Goal: Task Accomplishment & Management: Manage account settings

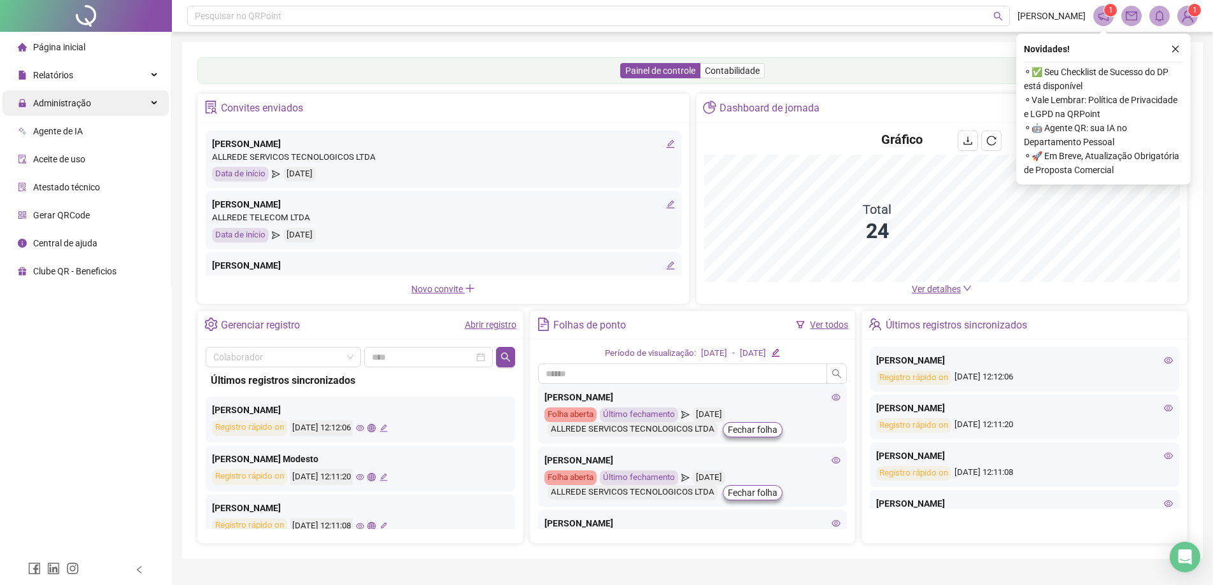
click at [121, 108] on div "Administração" at bounding box center [86, 102] width 166 height 25
click at [117, 187] on li "Atestado técnico" at bounding box center [86, 187] width 166 height 25
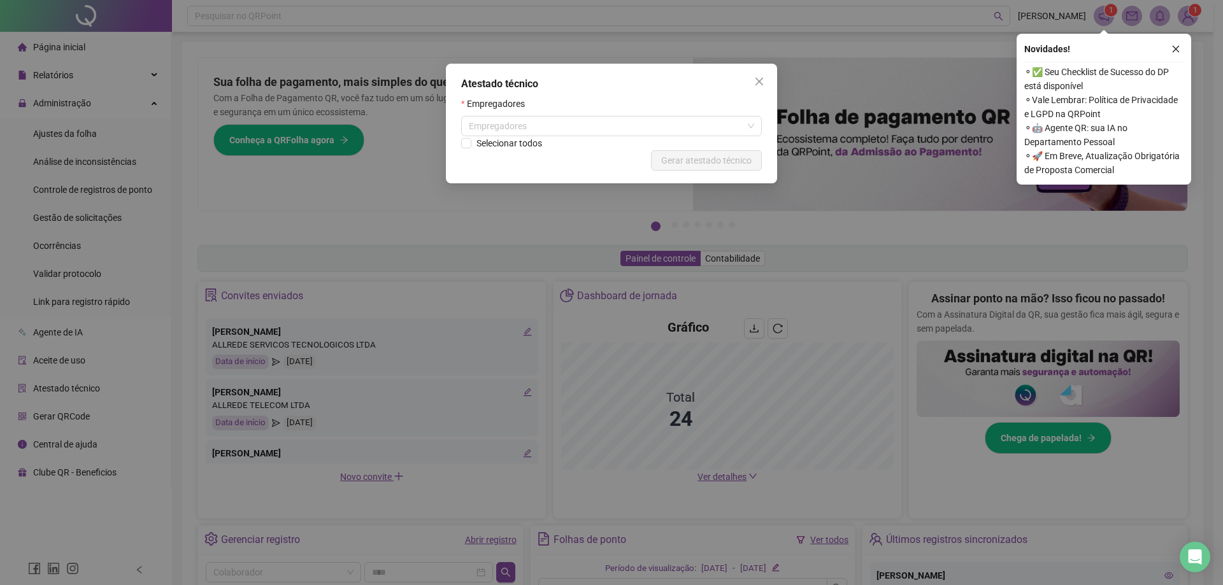
click at [98, 111] on div "Atestado técnico Empregadores Empregadores Selecionar todos Cancelar Gerar ates…" at bounding box center [611, 292] width 1223 height 585
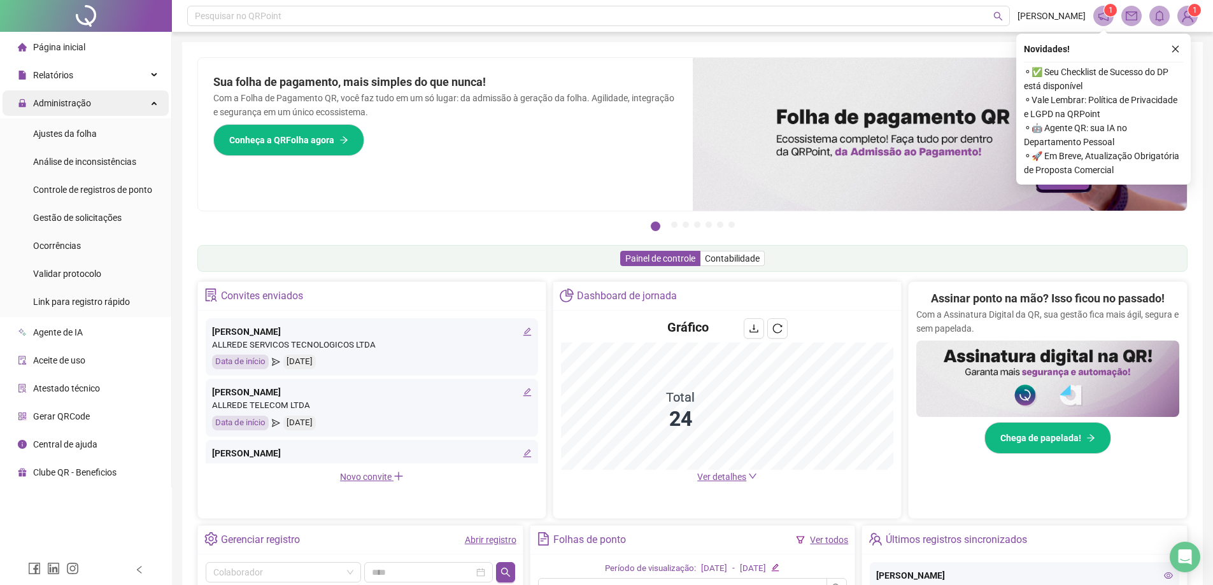
click at [113, 107] on div "Administração" at bounding box center [86, 102] width 166 height 25
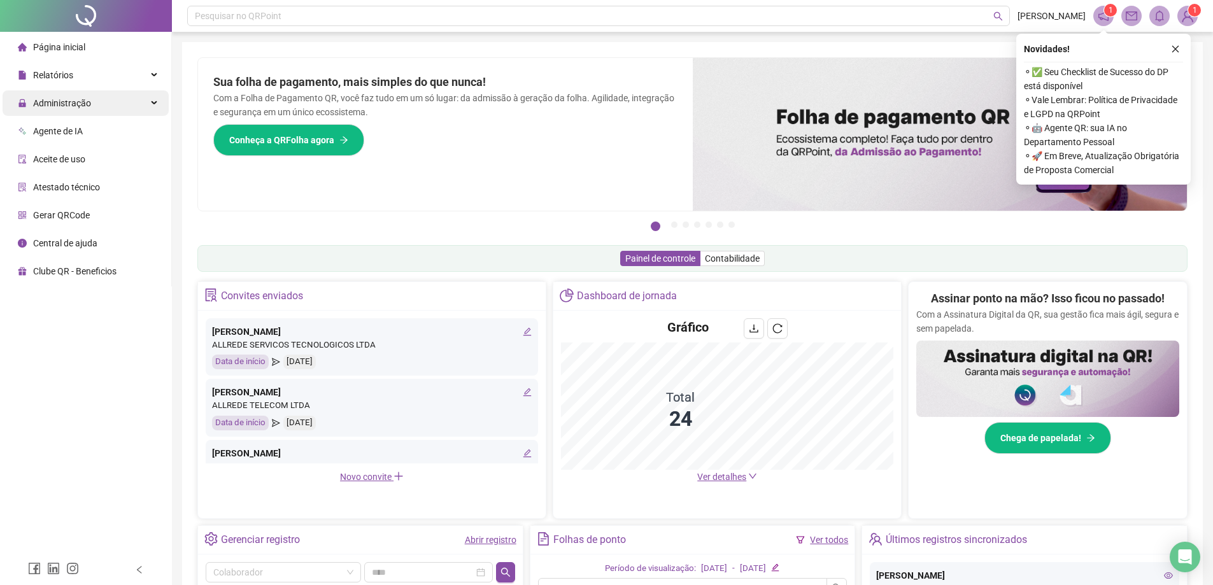
click at [89, 111] on span "Administração" at bounding box center [54, 102] width 73 height 25
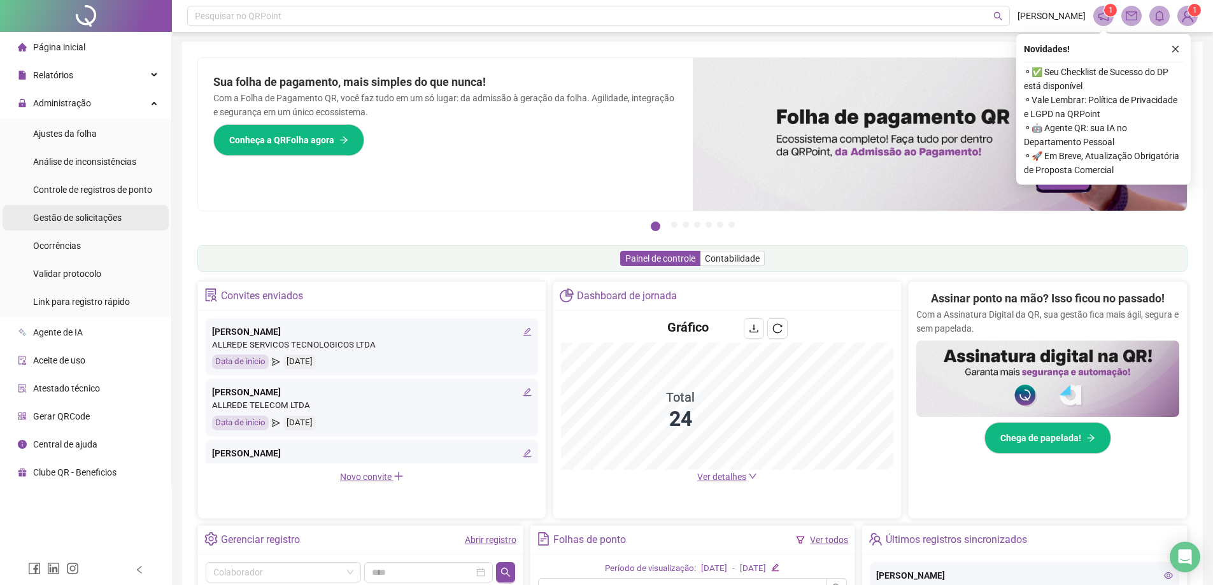
click at [80, 218] on span "Gestão de solicitações" at bounding box center [77, 218] width 89 height 10
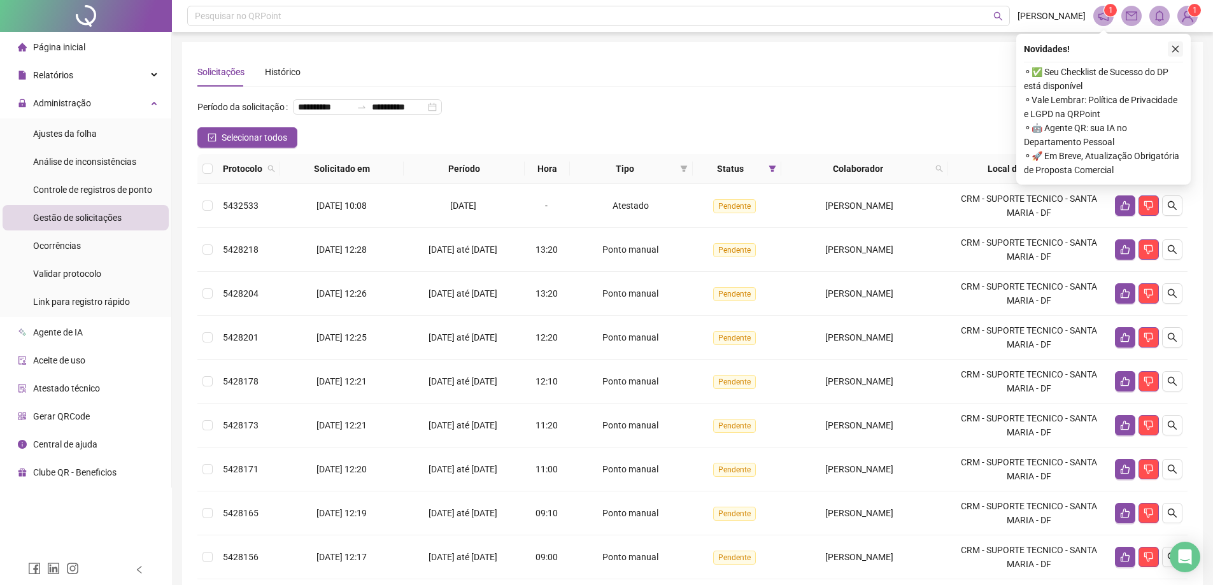
click at [1173, 45] on icon "close" at bounding box center [1175, 49] width 9 height 9
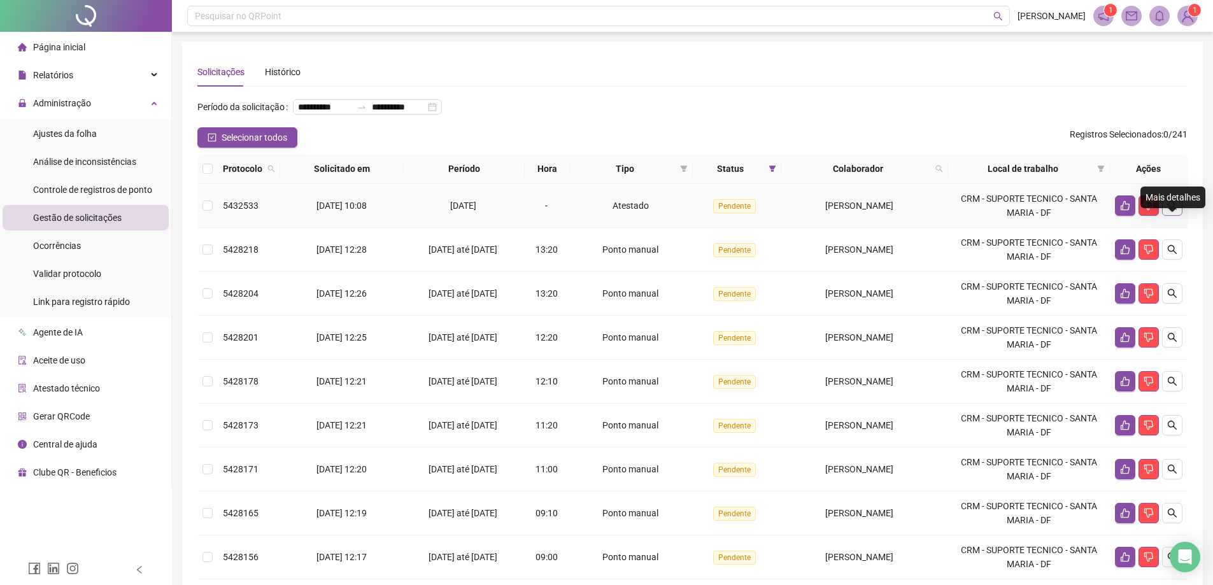
click at [1167, 211] on icon "search" at bounding box center [1172, 206] width 10 height 10
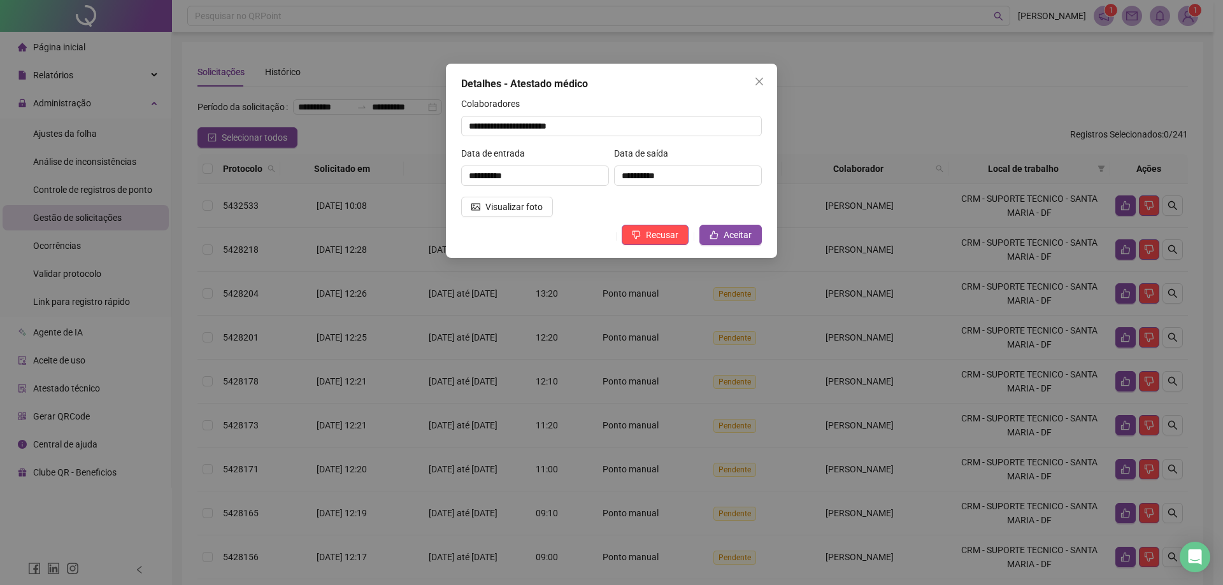
click at [477, 219] on div "**********" at bounding box center [611, 161] width 331 height 194
click at [478, 213] on button "Visualizar foto" at bounding box center [507, 207] width 92 height 20
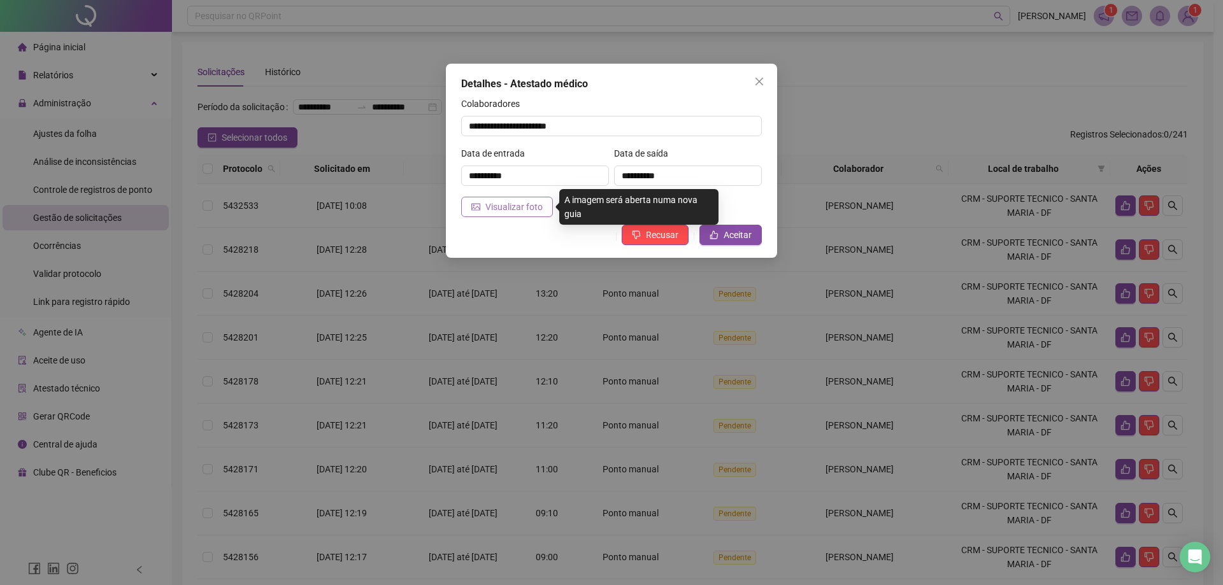
click at [485, 203] on button "Visualizar foto" at bounding box center [507, 207] width 92 height 20
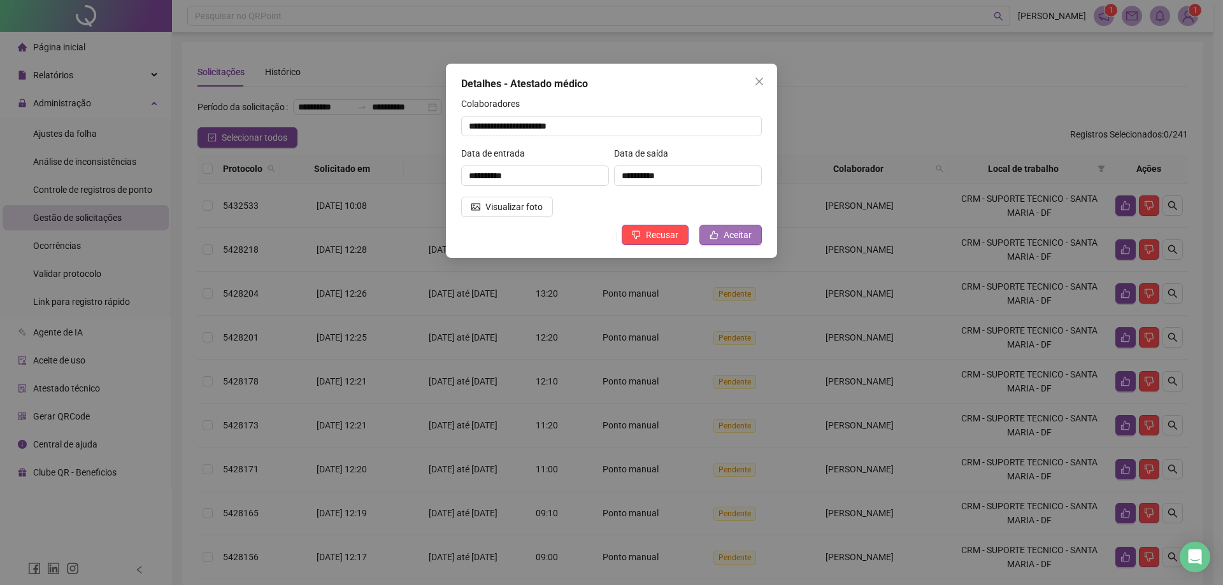
click at [745, 227] on button "Aceitar" at bounding box center [730, 235] width 62 height 20
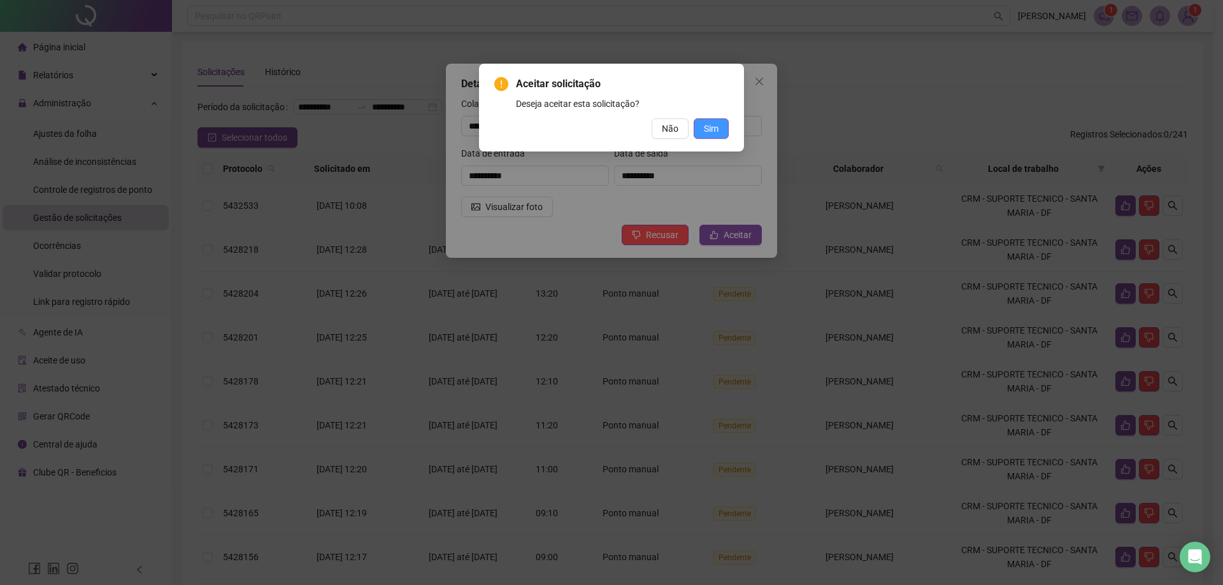
click at [699, 122] on button "Sim" at bounding box center [711, 128] width 35 height 20
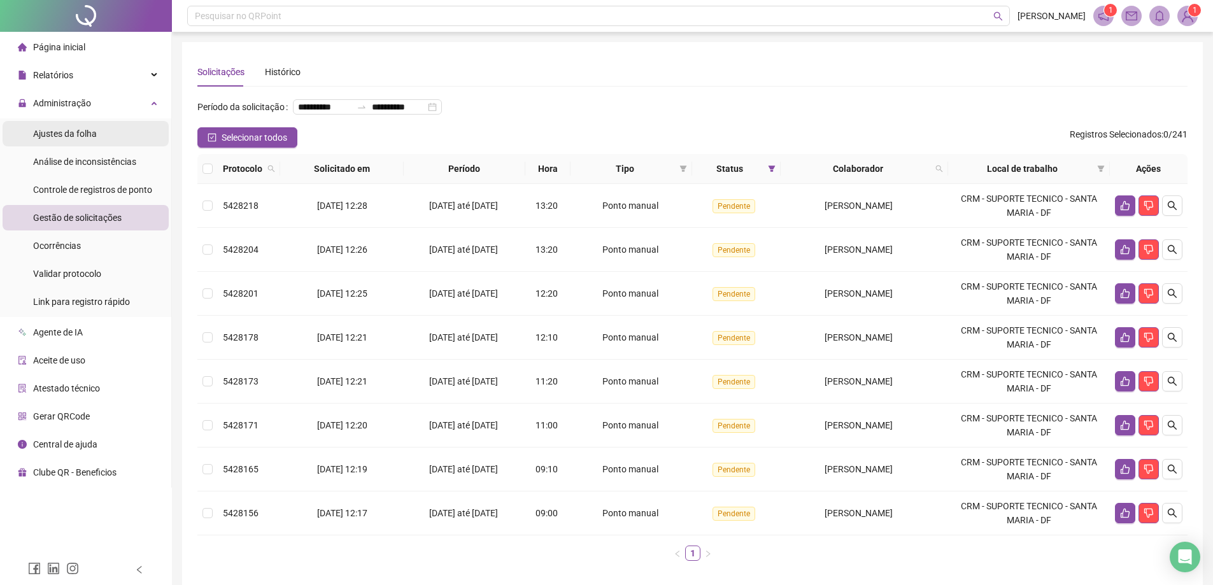
click at [49, 134] on span "Ajustes da folha" at bounding box center [65, 134] width 64 height 10
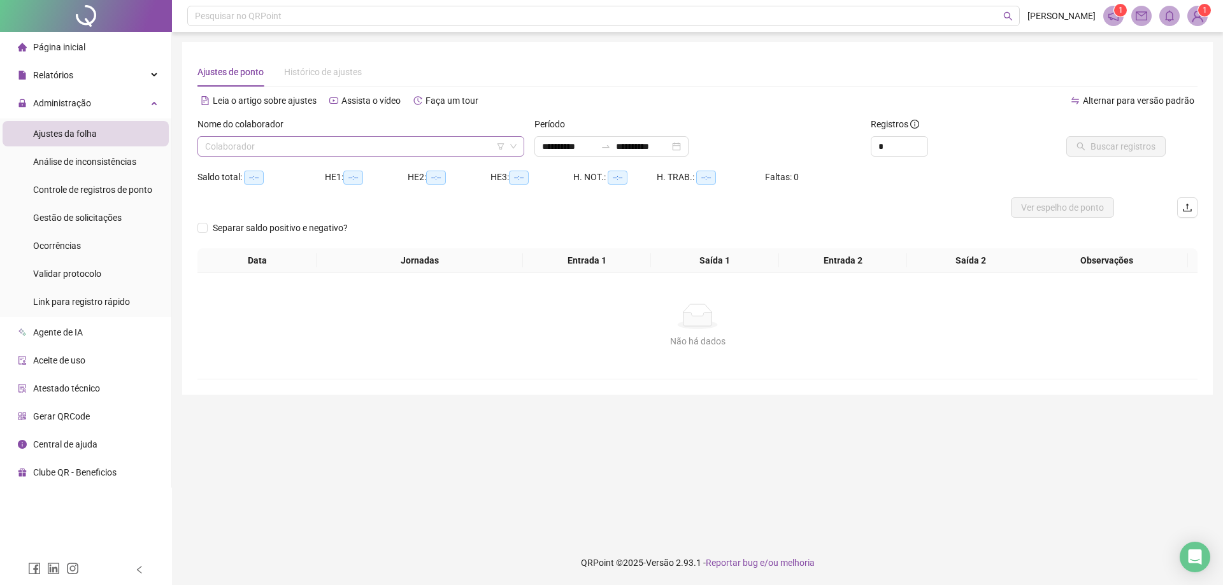
click at [404, 150] on input "search" at bounding box center [355, 146] width 300 height 19
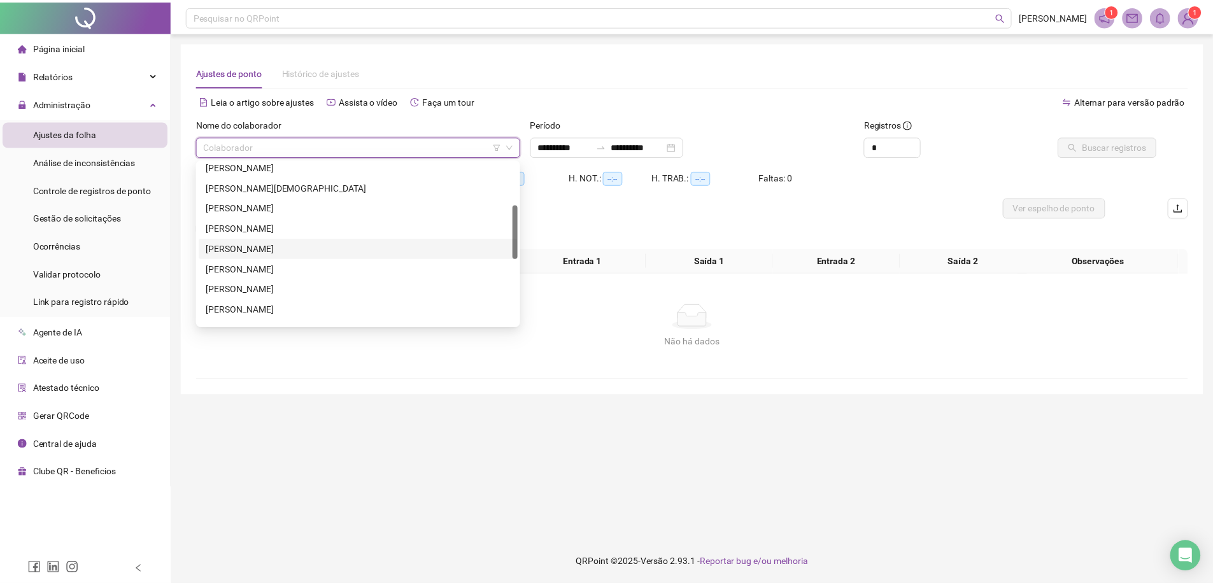
scroll to position [191, 0]
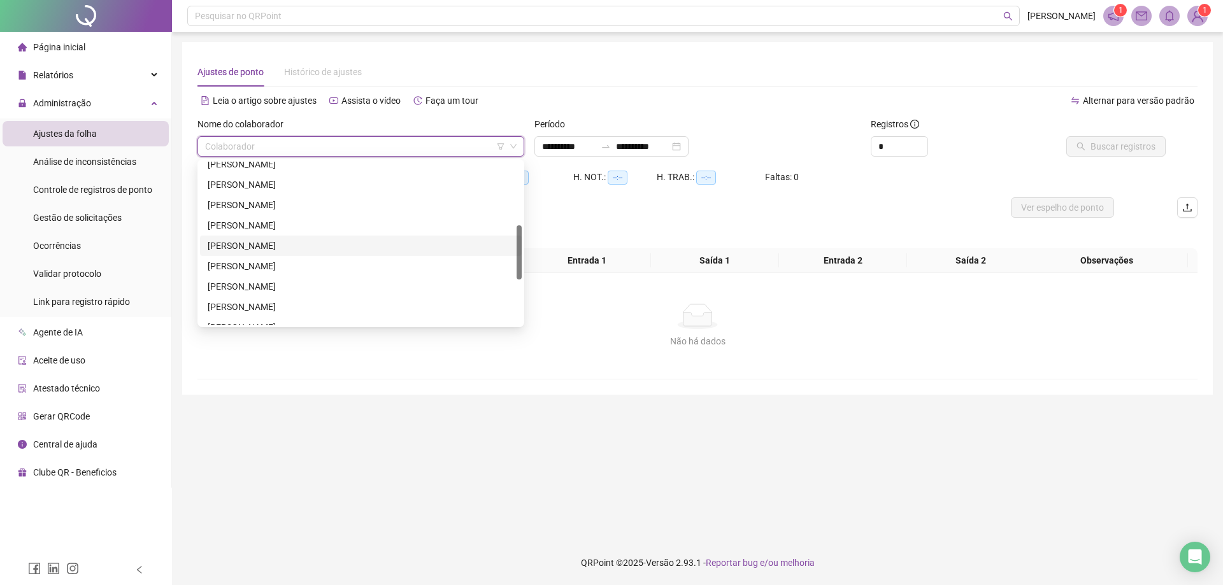
click at [286, 247] on div "[PERSON_NAME]" at bounding box center [361, 246] width 306 height 14
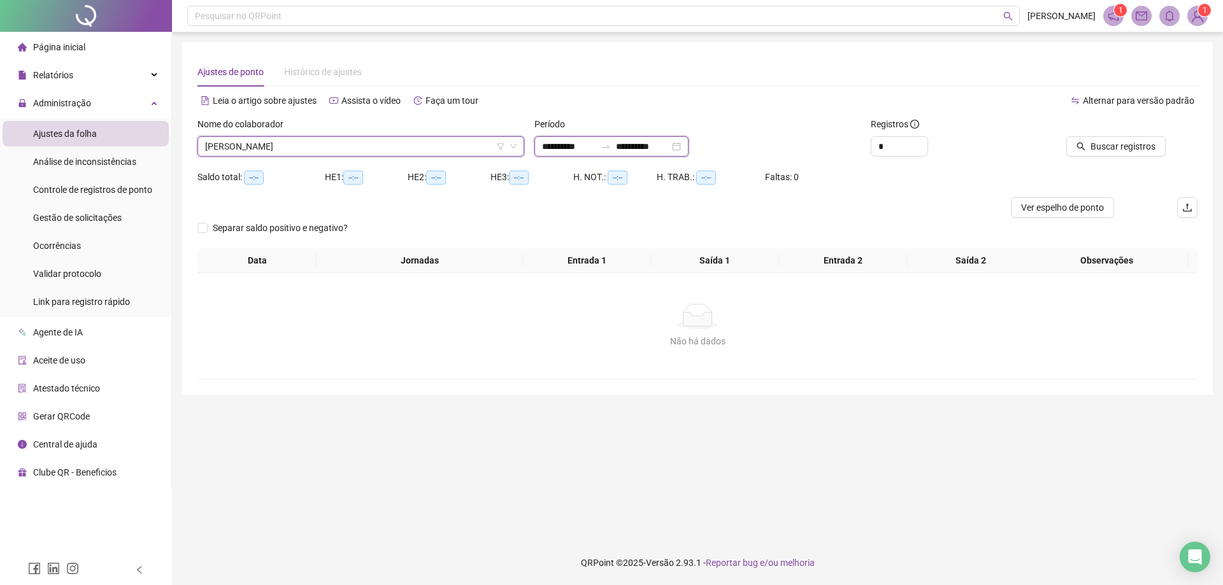
click at [631, 148] on input "**********" at bounding box center [642, 146] width 53 height 14
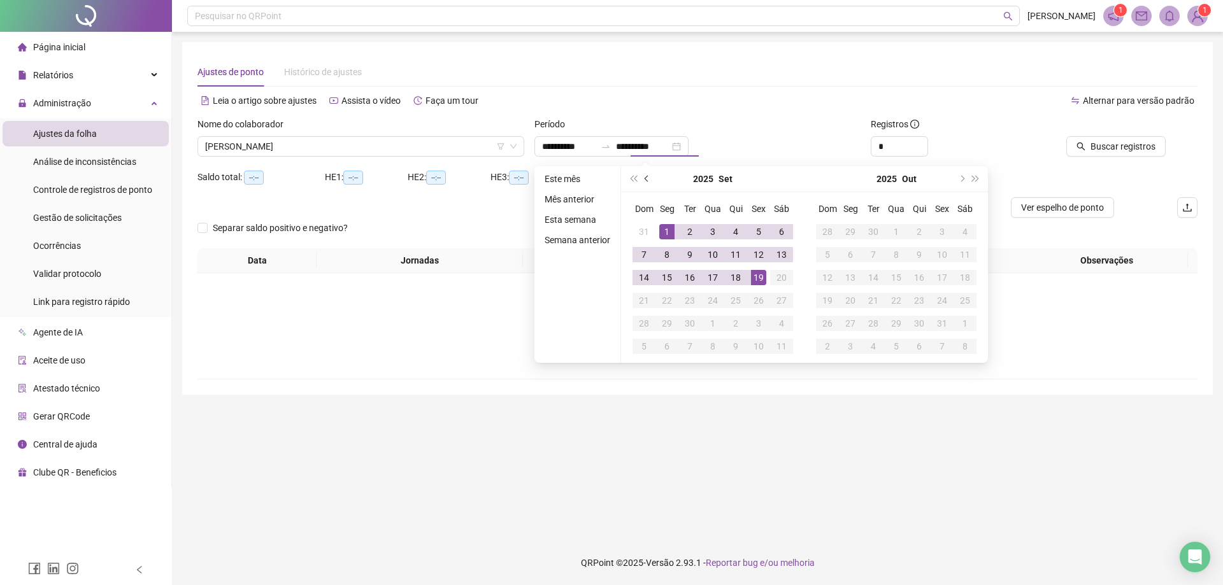
click at [646, 176] on span "prev-year" at bounding box center [648, 179] width 6 height 6
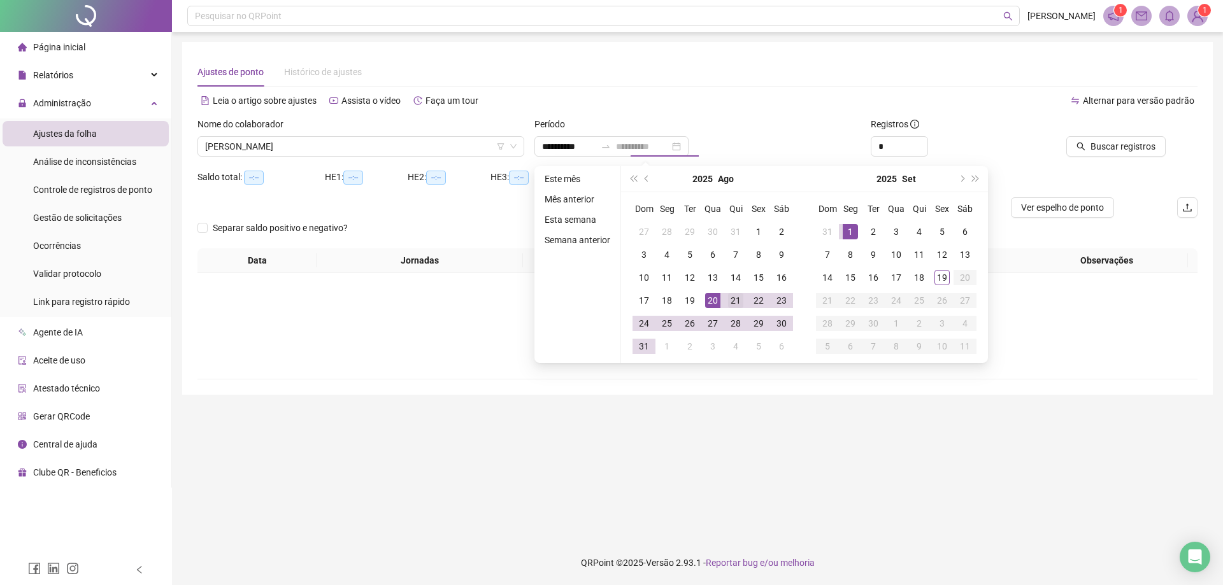
type input "**********"
click at [731, 297] on div "21" at bounding box center [735, 300] width 15 height 15
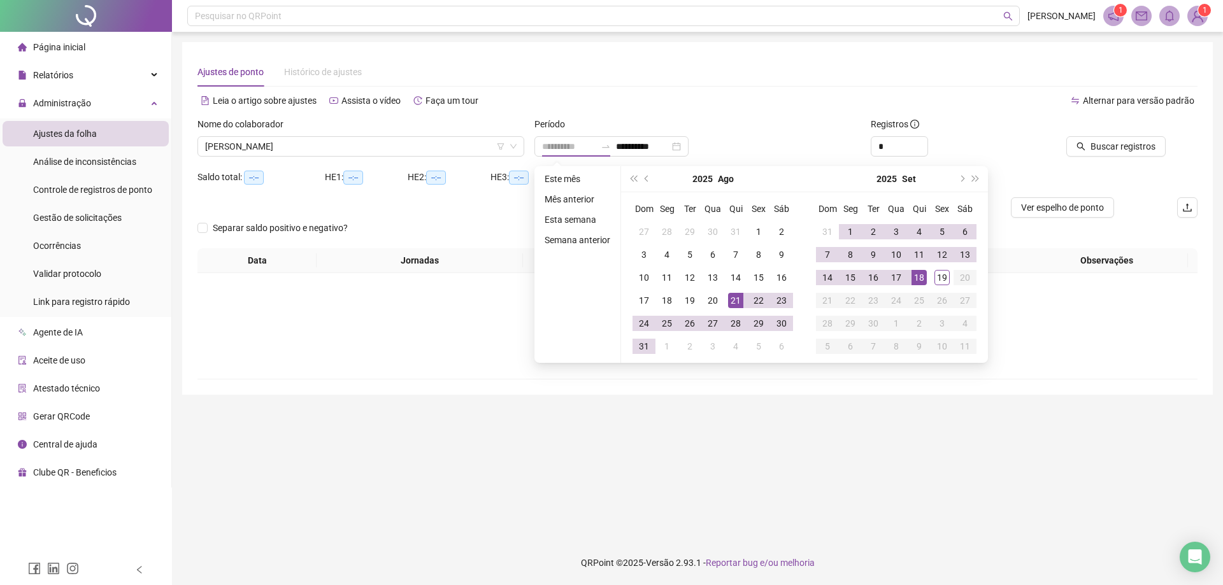
click at [917, 275] on div "18" at bounding box center [918, 277] width 15 height 15
type input "**********"
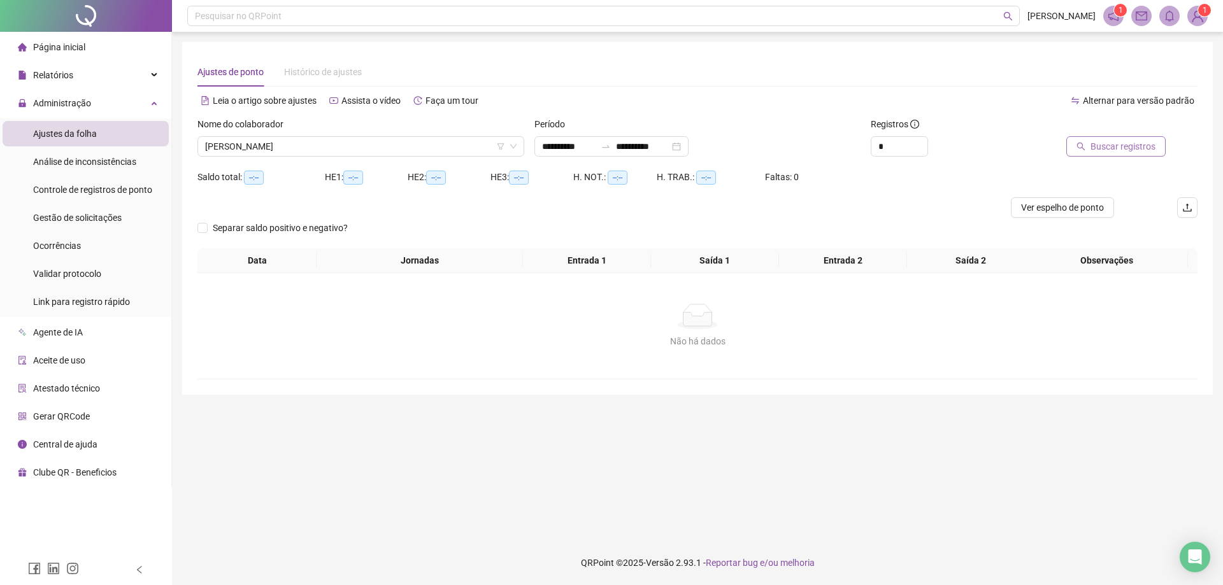
click at [1120, 153] on button "Buscar registros" at bounding box center [1115, 146] width 99 height 20
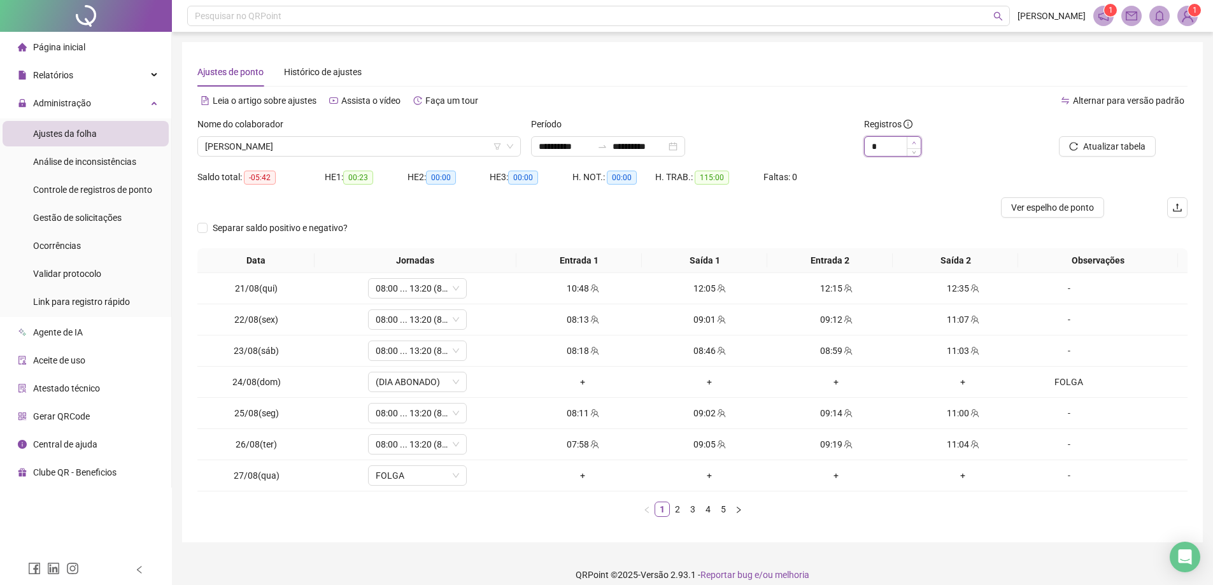
click at [916, 141] on icon "up" at bounding box center [914, 143] width 4 height 4
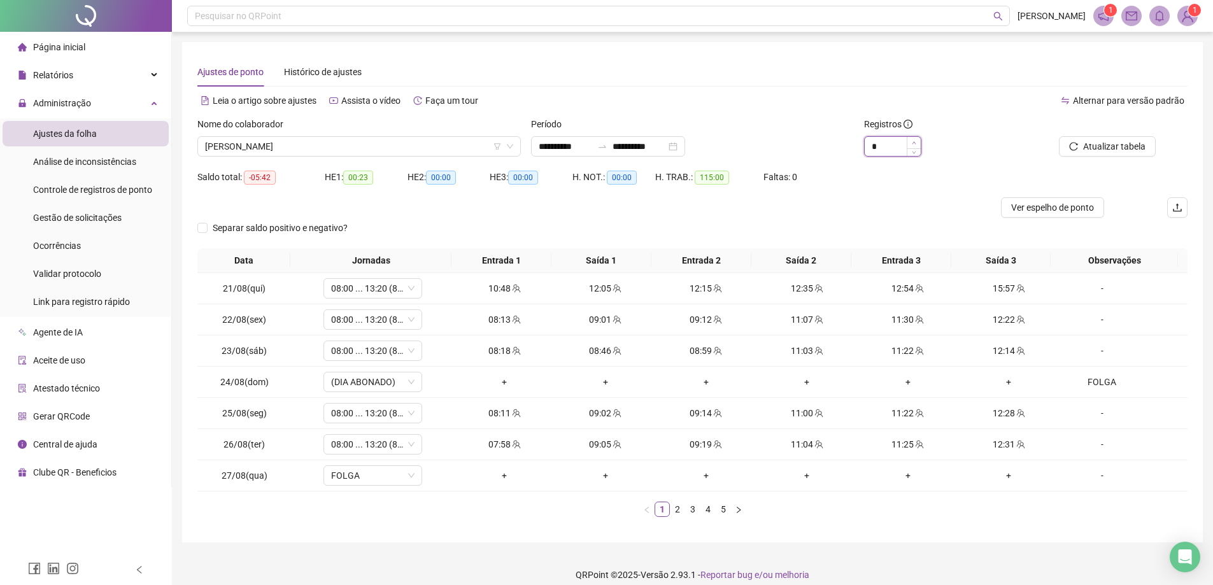
click at [916, 141] on icon "up" at bounding box center [914, 143] width 4 height 4
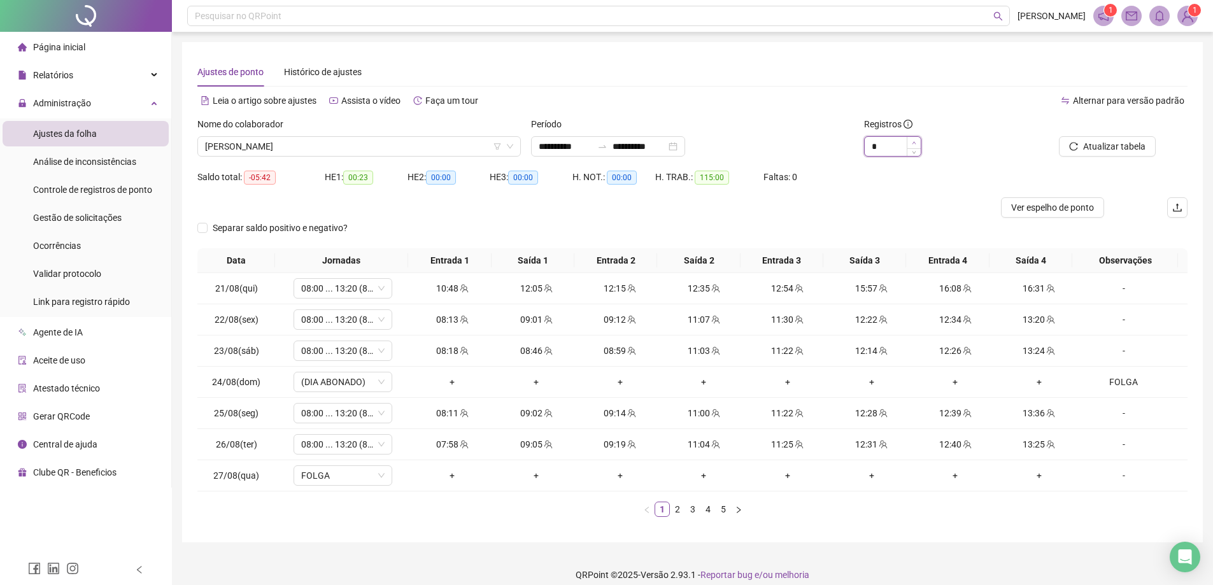
click at [916, 141] on icon "up" at bounding box center [914, 143] width 4 height 4
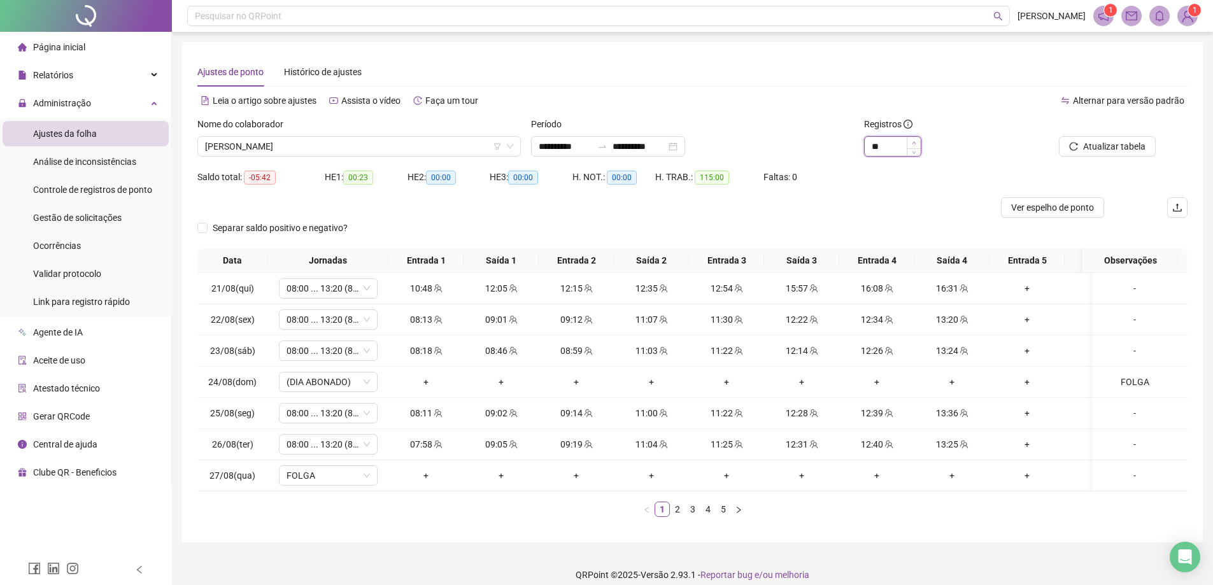
click at [916, 141] on icon "up" at bounding box center [914, 143] width 4 height 4
type input "**"
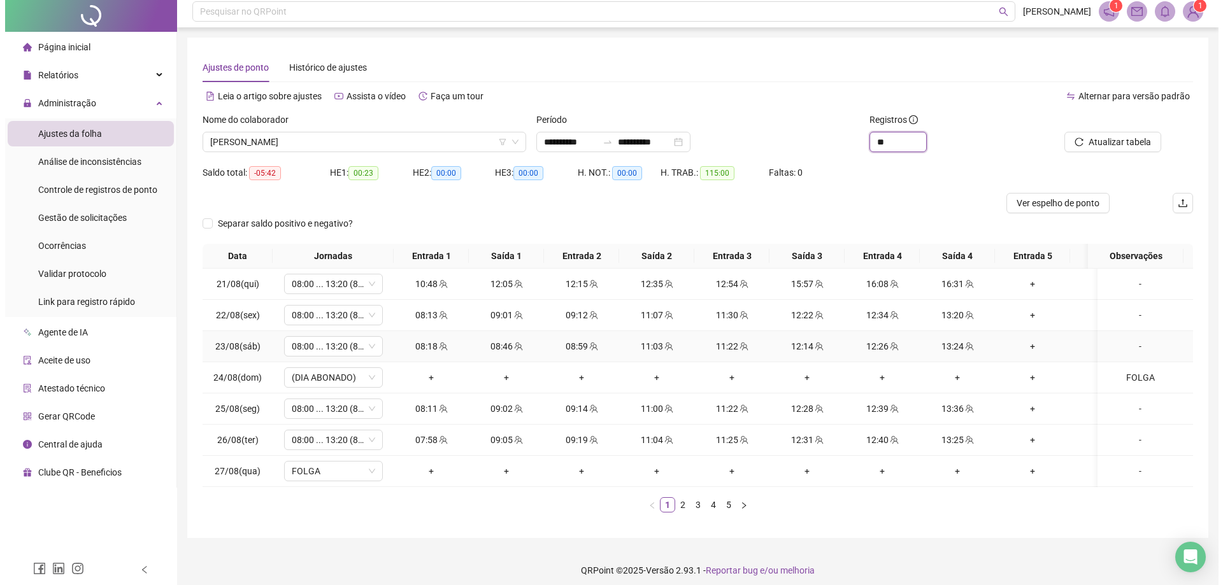
scroll to position [0, 0]
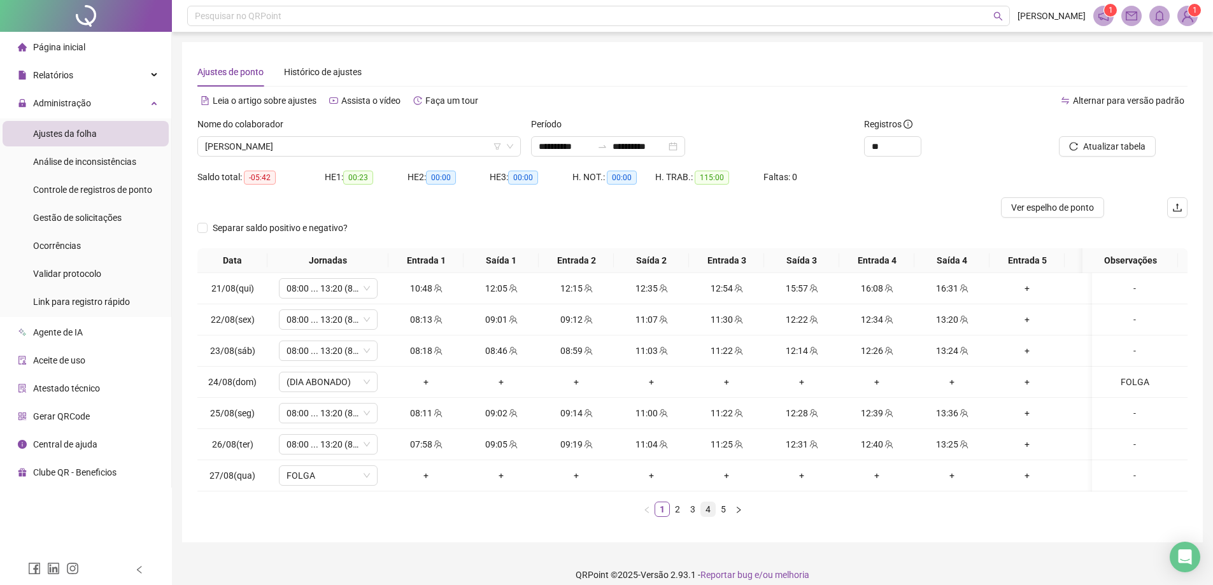
click at [706, 517] on link "4" at bounding box center [708, 510] width 14 height 14
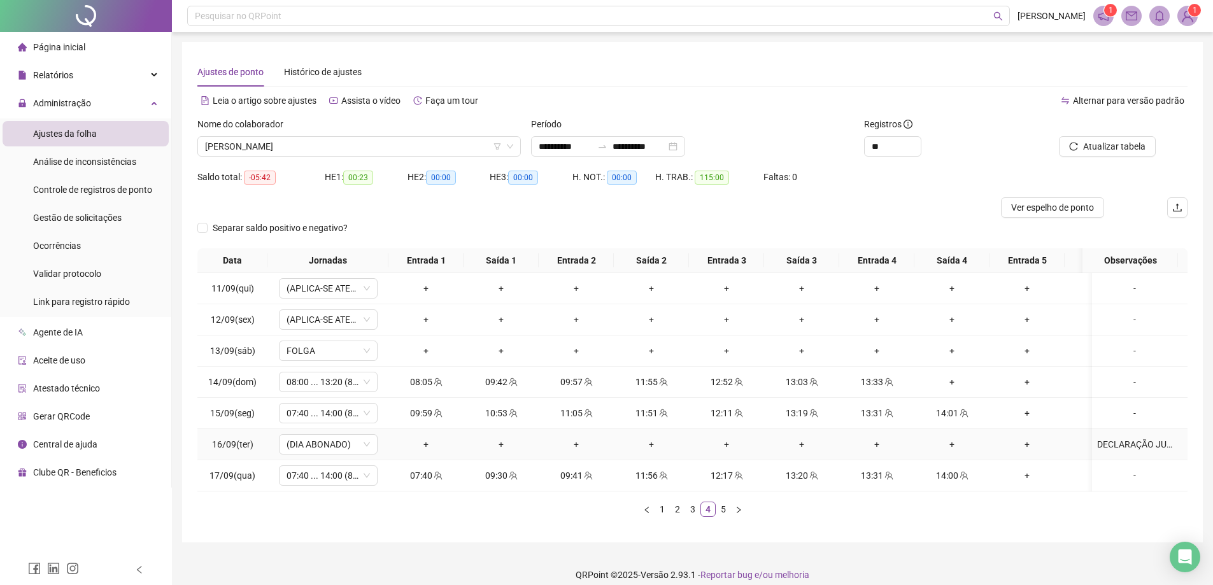
click at [1119, 443] on div "DECLARAÇÃO JUDICIAL" at bounding box center [1134, 445] width 75 height 14
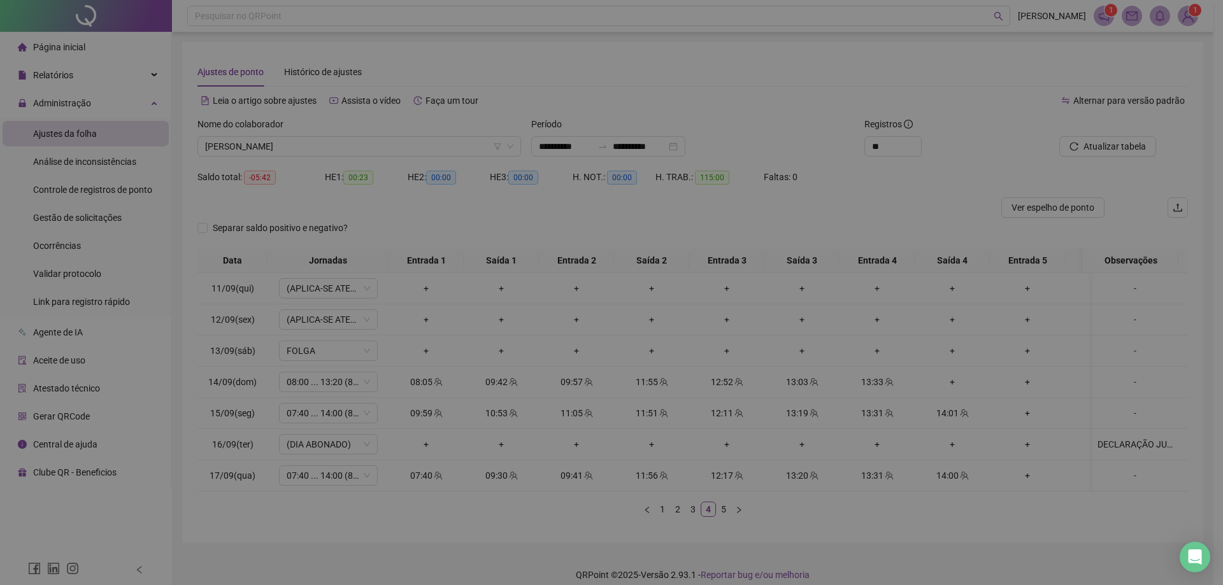
type textarea "**********"
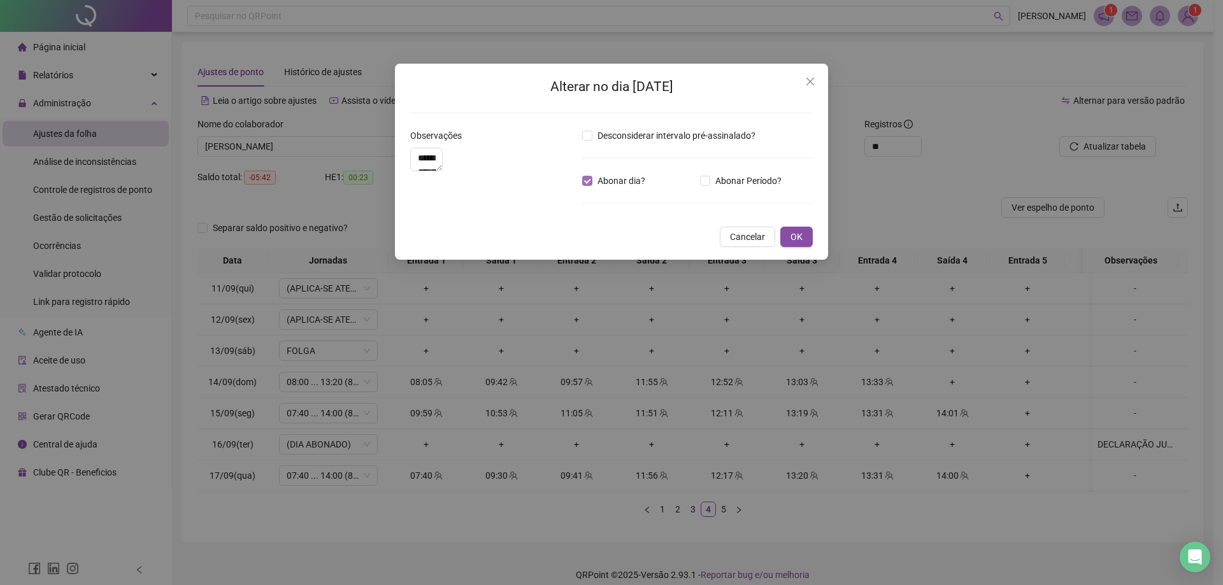
click at [628, 180] on span "Abonar dia?" at bounding box center [621, 181] width 58 height 14
click at [711, 176] on span "Abonar Período?" at bounding box center [748, 181] width 76 height 14
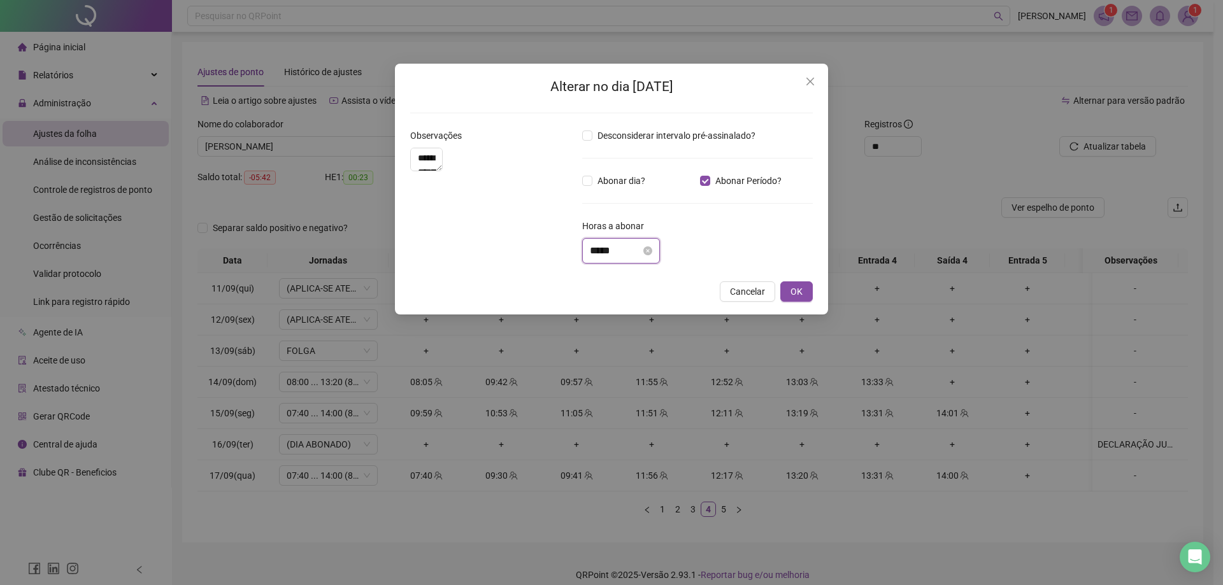
click at [610, 253] on input "*****" at bounding box center [615, 250] width 51 height 15
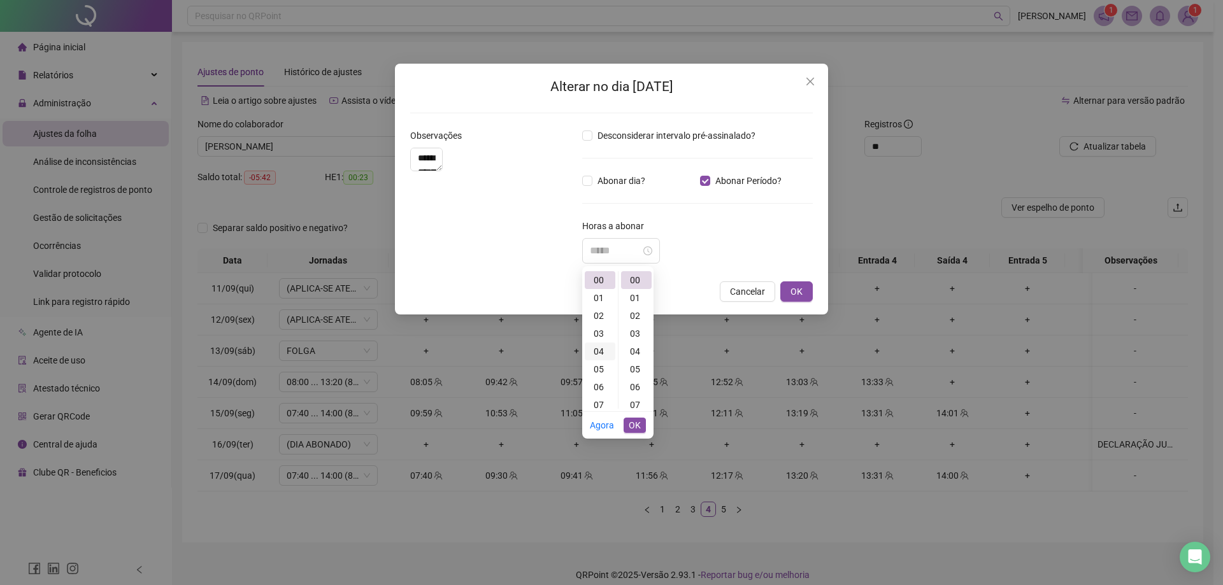
click at [602, 355] on div "04" at bounding box center [600, 352] width 31 height 18
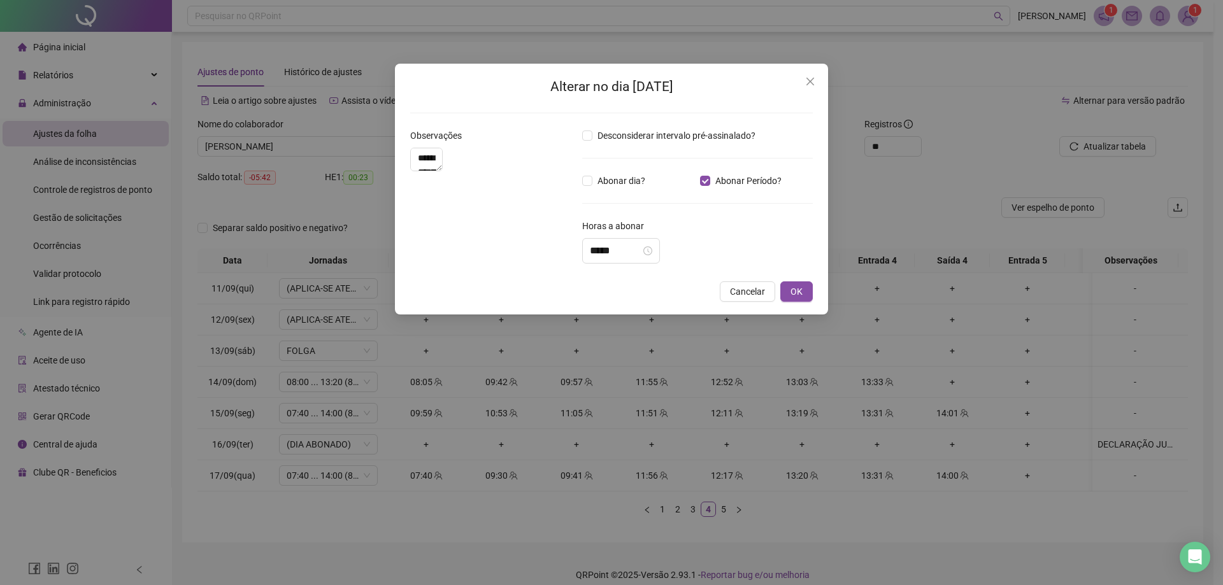
click at [687, 264] on div "Desconsiderar intervalo pré-assinalado? Abonar dia? Abonar Período? Horas a abo…" at bounding box center [697, 201] width 241 height 145
click at [606, 253] on input "*****" at bounding box center [615, 250] width 51 height 15
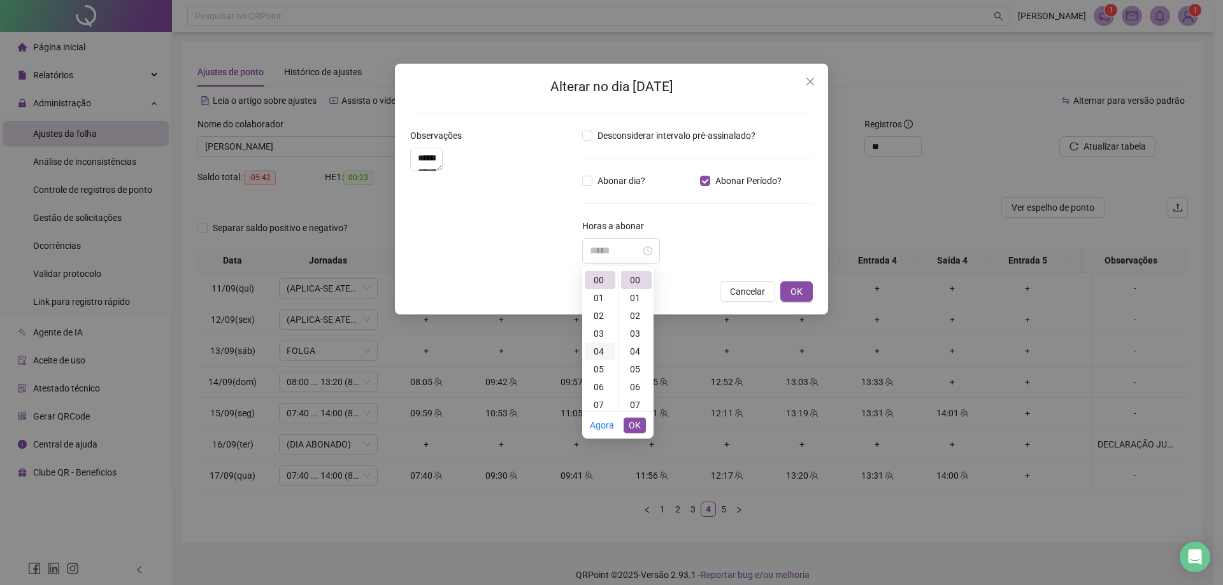
click at [603, 349] on div "04" at bounding box center [600, 352] width 31 height 18
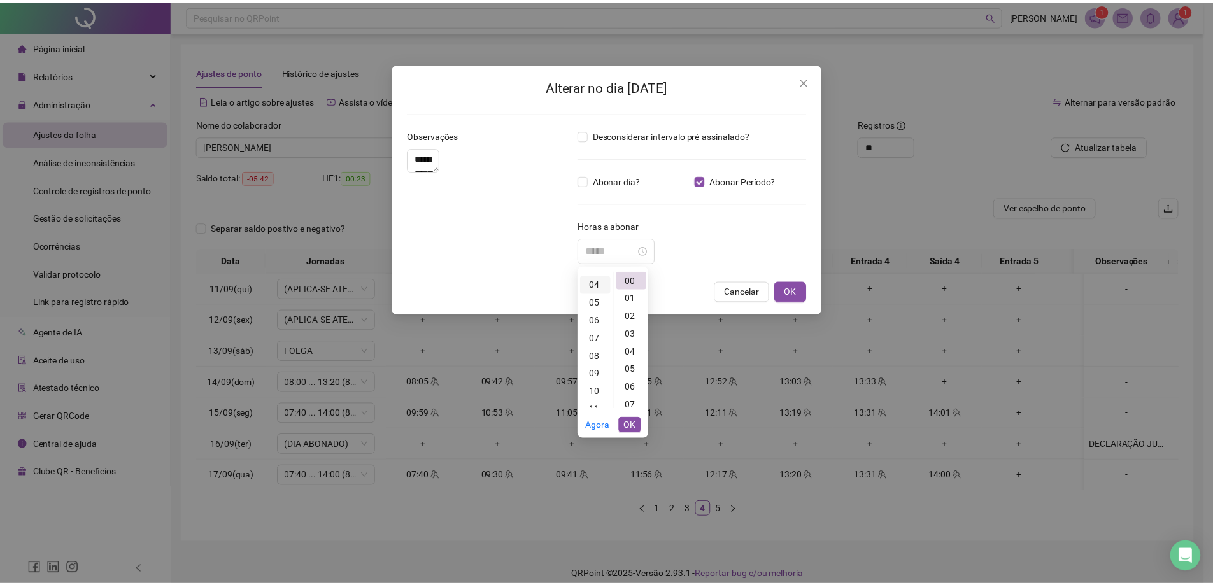
scroll to position [71, 0]
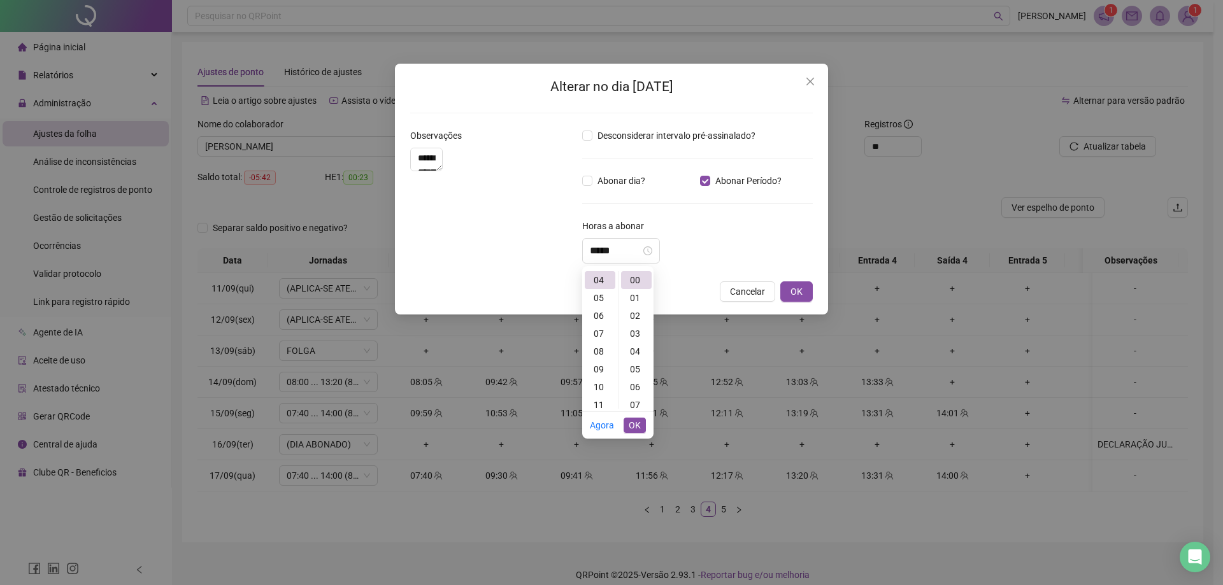
type input "*****"
click at [633, 422] on span "OK" at bounding box center [635, 425] width 12 height 14
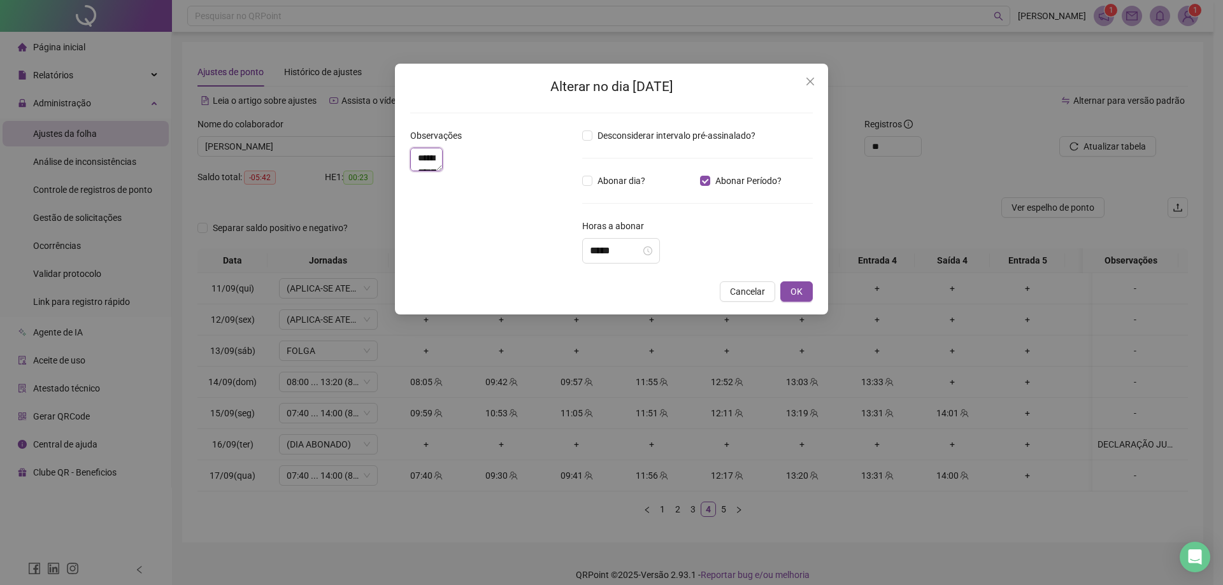
click at [443, 154] on textarea "**********" at bounding box center [426, 160] width 32 height 24
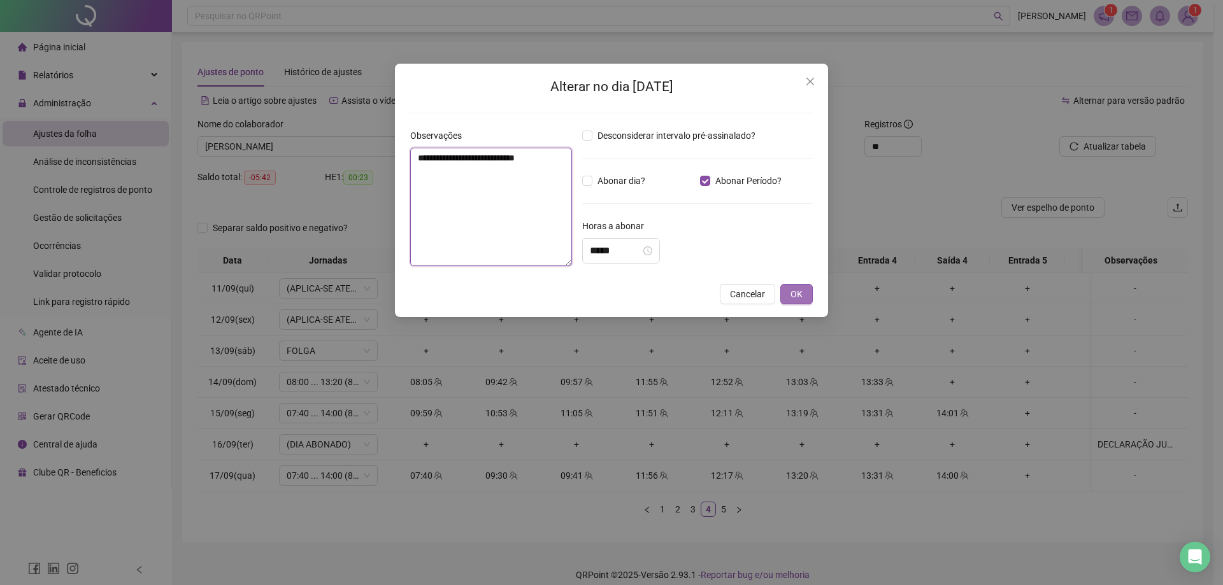
type textarea "**********"
click at [783, 297] on button "OK" at bounding box center [796, 294] width 32 height 20
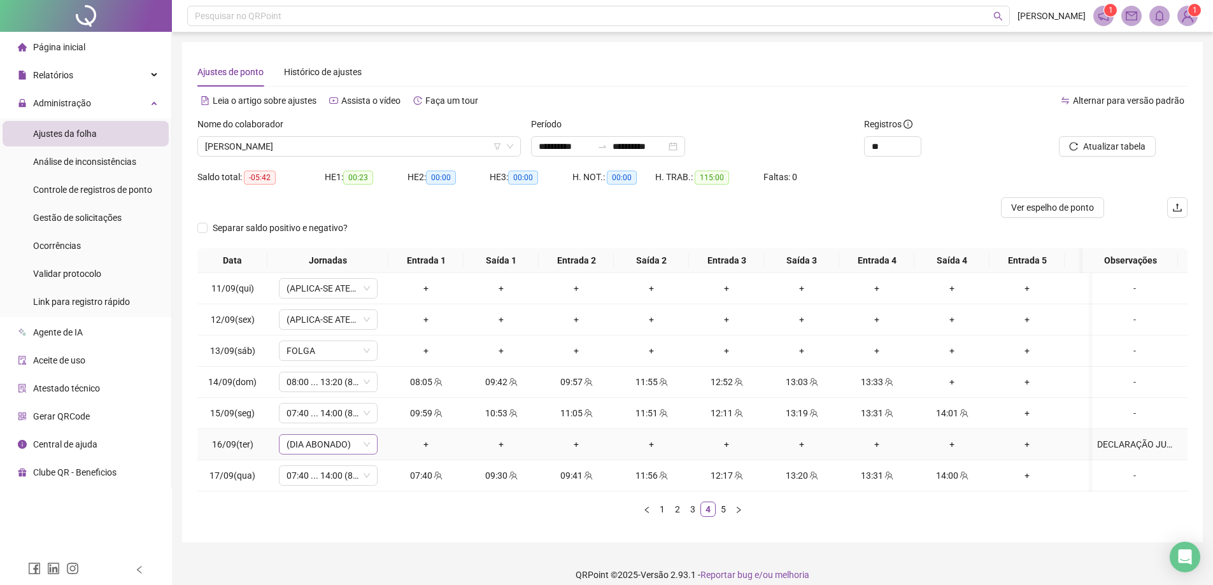
click at [368, 445] on icon "down" at bounding box center [366, 445] width 6 height 4
click at [364, 441] on icon "down" at bounding box center [367, 445] width 8 height 8
click at [1118, 159] on div "Atualizar tabela" at bounding box center [1109, 142] width 167 height 50
click at [1116, 146] on span "Atualizar tabela" at bounding box center [1114, 146] width 62 height 14
click at [359, 444] on span "(DIA ABONADO PARCIALMENTE)" at bounding box center [328, 444] width 83 height 19
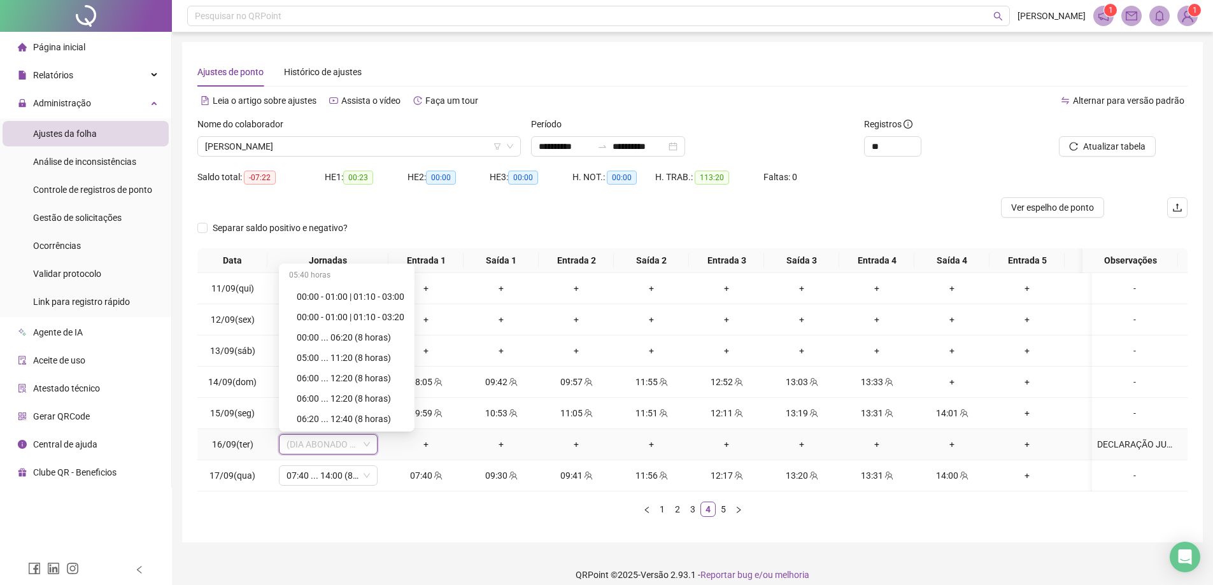
scroll to position [127, 0]
click at [324, 317] on div "07:40 ... 14:00 (8 horas)" at bounding box center [351, 312] width 108 height 14
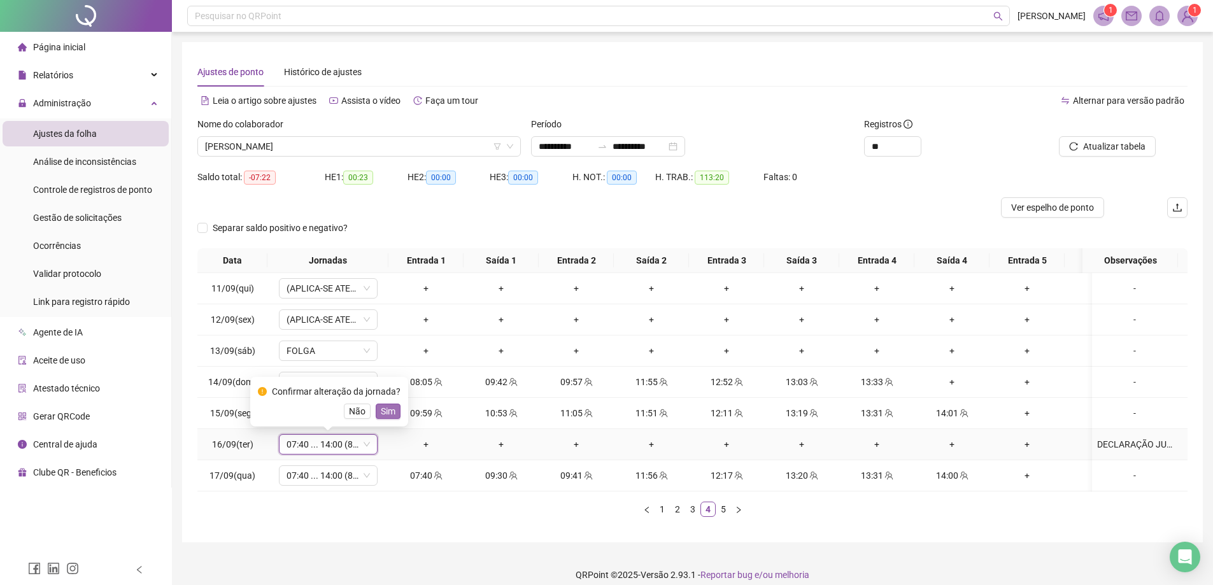
click at [392, 411] on span "Sim" at bounding box center [388, 411] width 15 height 14
click at [1092, 142] on span "Atualizar tabela" at bounding box center [1114, 146] width 62 height 14
click at [422, 138] on span "[PERSON_NAME]" at bounding box center [359, 146] width 308 height 19
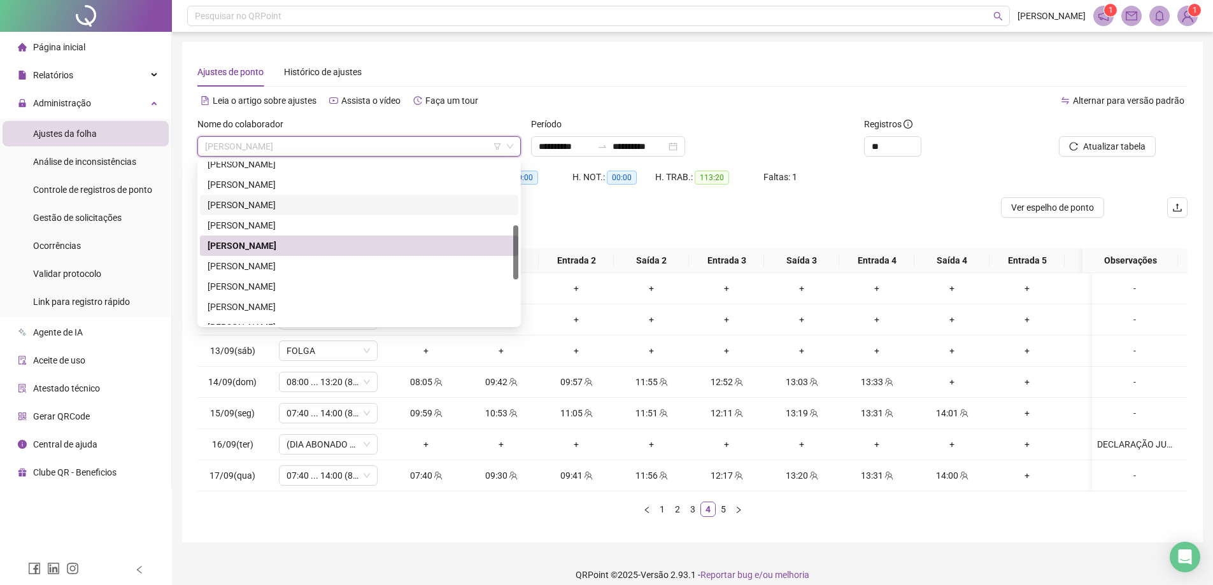
scroll to position [0, 0]
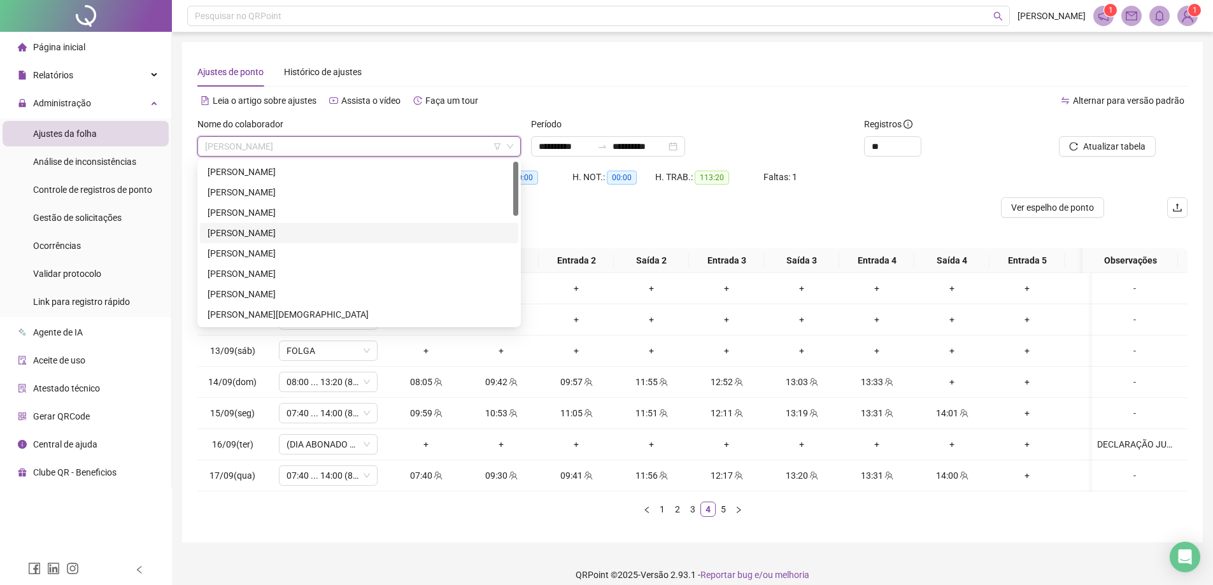
click at [308, 232] on div "[PERSON_NAME]" at bounding box center [359, 233] width 303 height 14
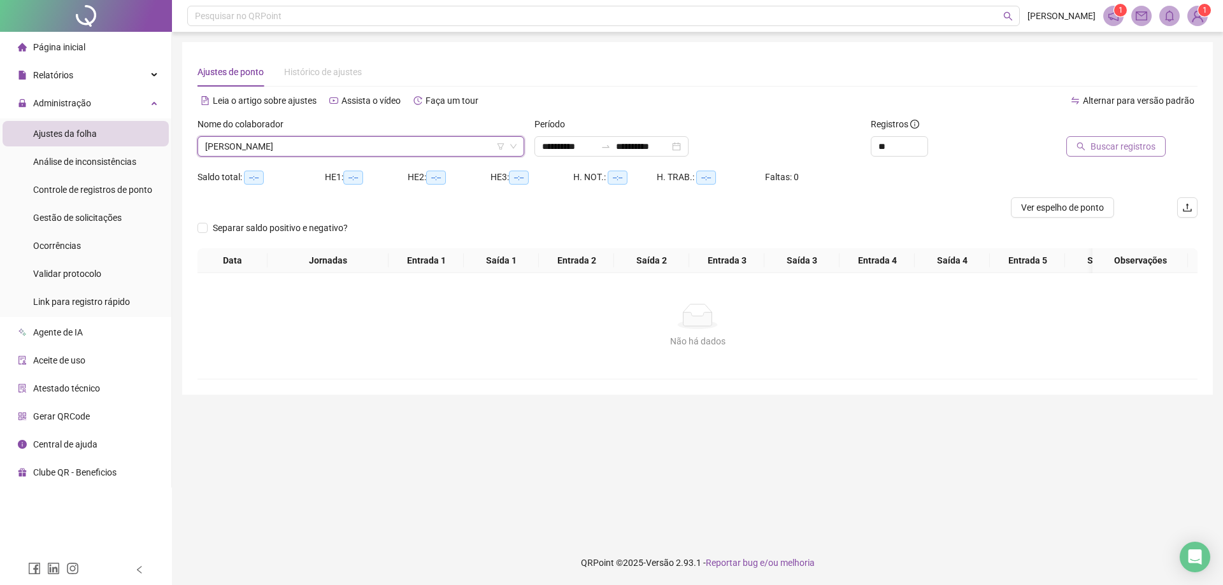
click at [1090, 139] on button "Buscar registros" at bounding box center [1115, 146] width 99 height 20
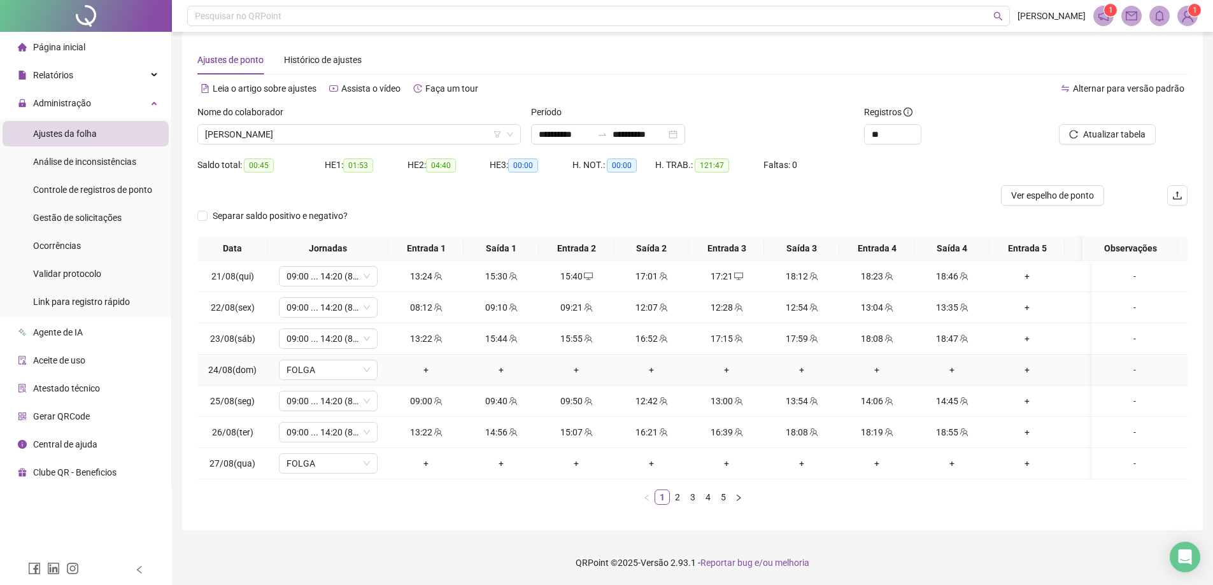
scroll to position [22, 0]
drag, startPoint x: 253, startPoint y: 155, endPoint x: 265, endPoint y: 160, distance: 13.4
click at [264, 159] on span "00:45" at bounding box center [259, 166] width 30 height 14
click at [337, 185] on div at bounding box center [568, 195] width 743 height 20
click at [336, 128] on span "[PERSON_NAME]" at bounding box center [359, 134] width 308 height 19
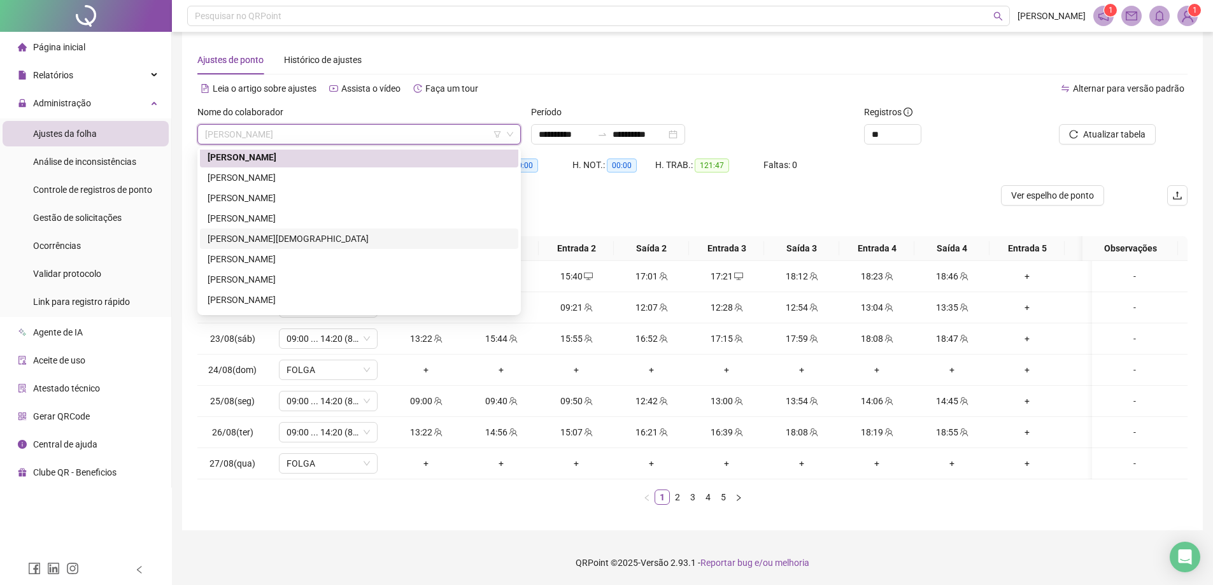
scroll to position [191, 0]
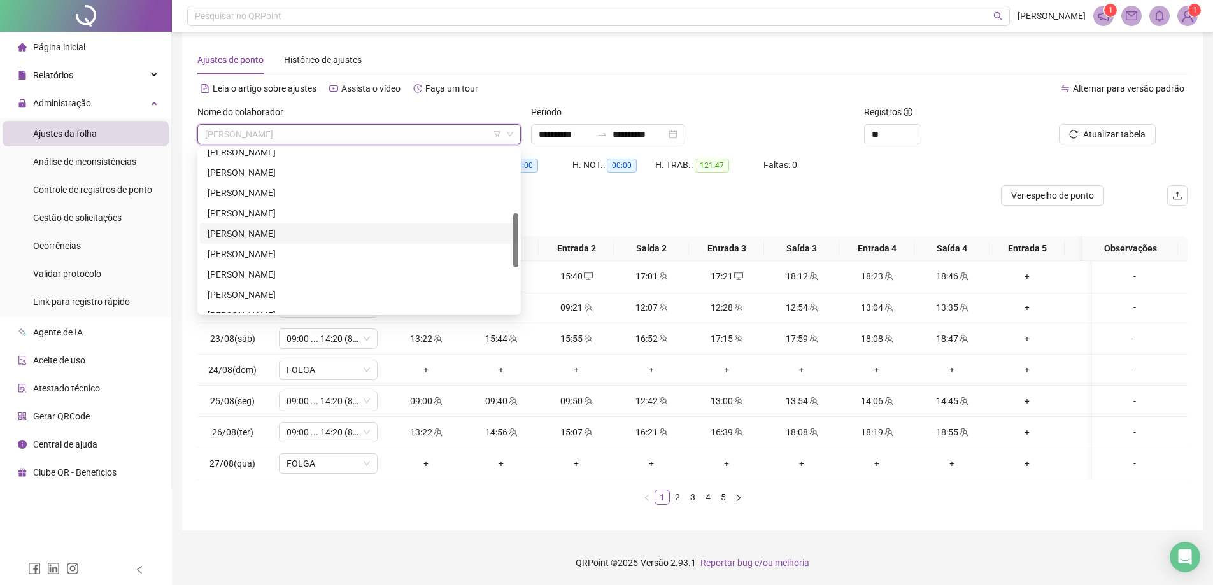
click at [309, 227] on div "[PERSON_NAME]" at bounding box center [359, 234] width 303 height 14
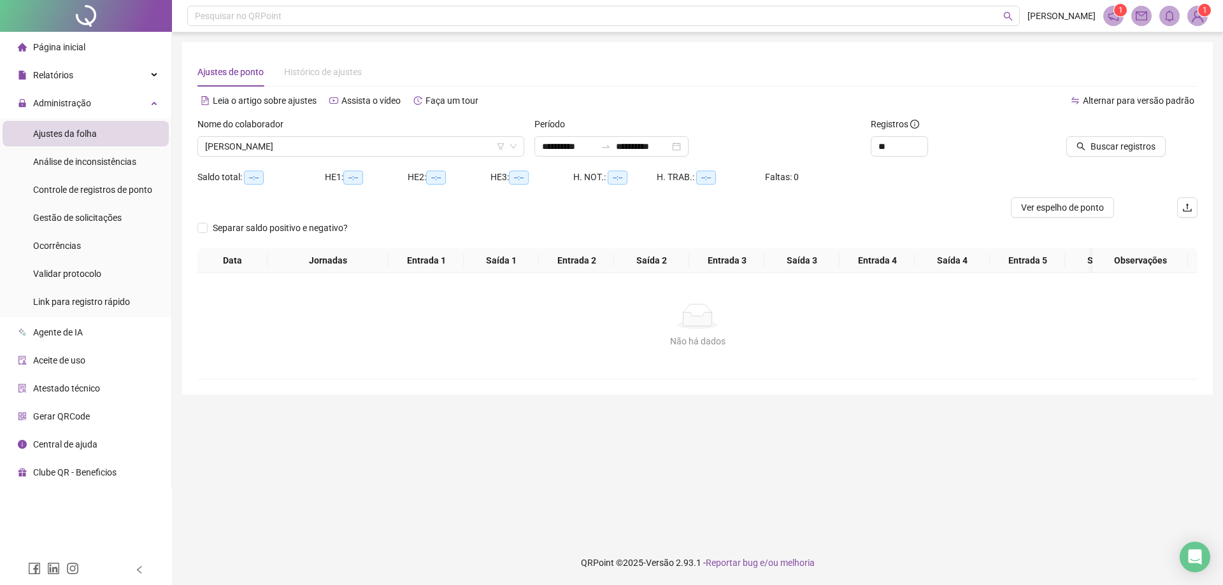
click at [1115, 132] on div at bounding box center [1102, 126] width 126 height 19
click at [1118, 146] on span "Buscar registros" at bounding box center [1122, 146] width 65 height 14
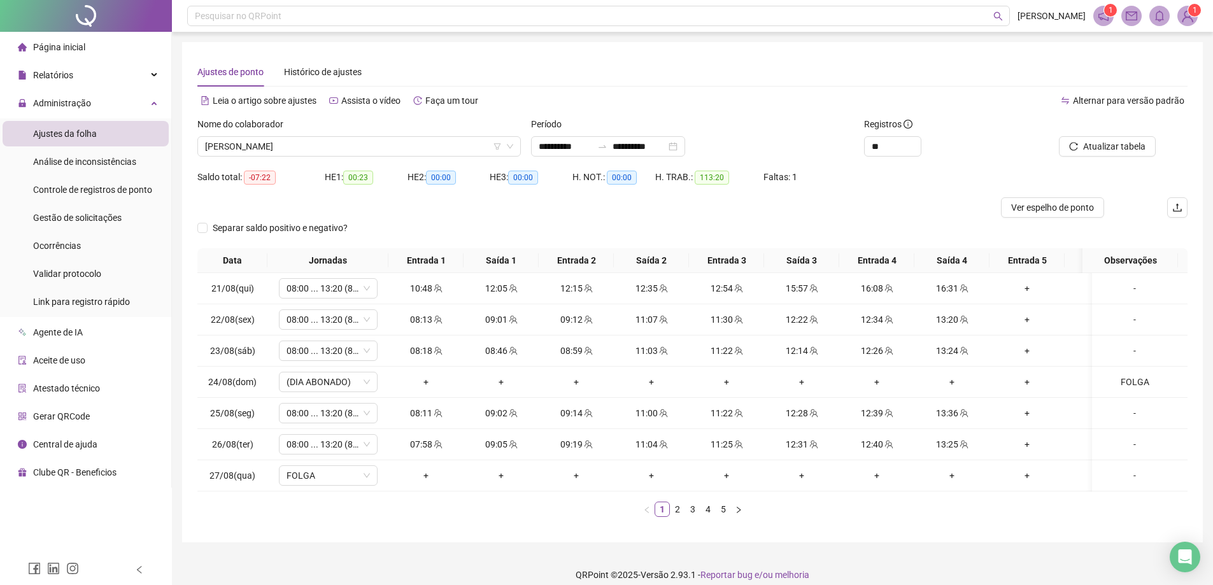
click at [726, 517] on link "5" at bounding box center [724, 510] width 14 height 14
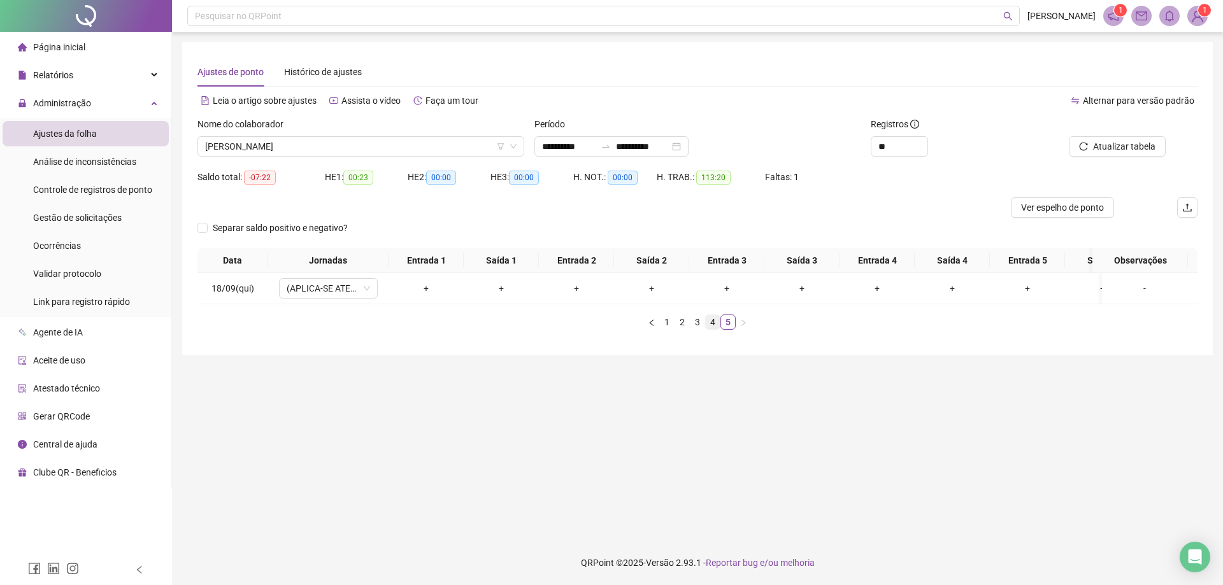
click at [717, 329] on link "4" at bounding box center [713, 322] width 14 height 14
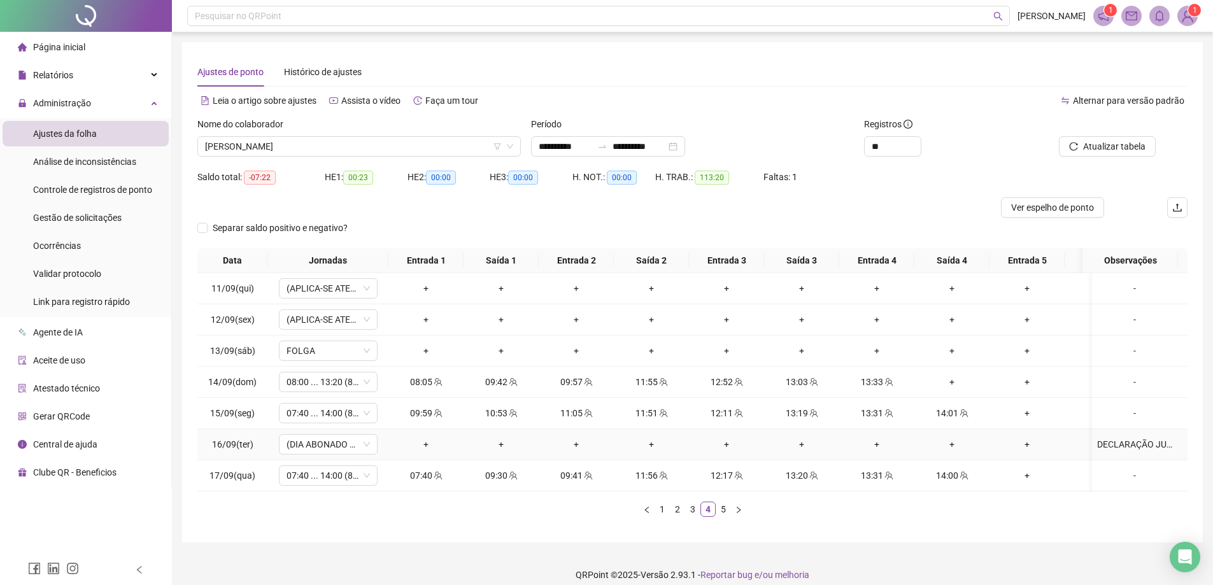
drag, startPoint x: 1090, startPoint y: 441, endPoint x: 1111, endPoint y: 448, distance: 22.0
click at [1097, 442] on div "DECLARAÇÃO JUDICIAL (MATUTINO)" at bounding box center [1134, 445] width 75 height 14
type textarea "**********"
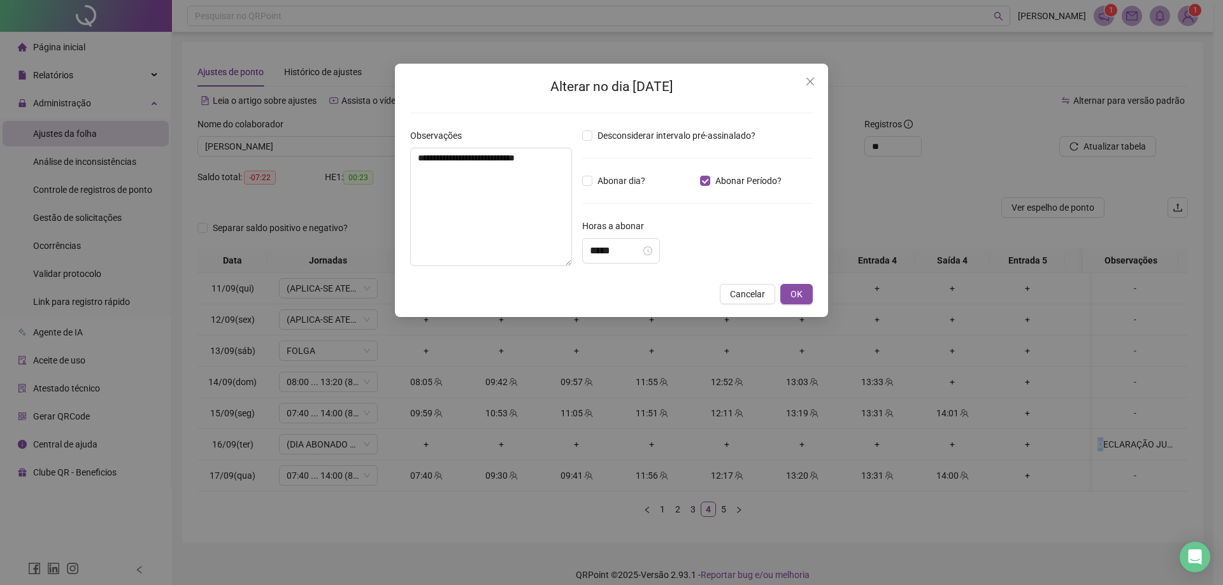
type input "*****"
click at [794, 303] on button "OK" at bounding box center [796, 293] width 32 height 20
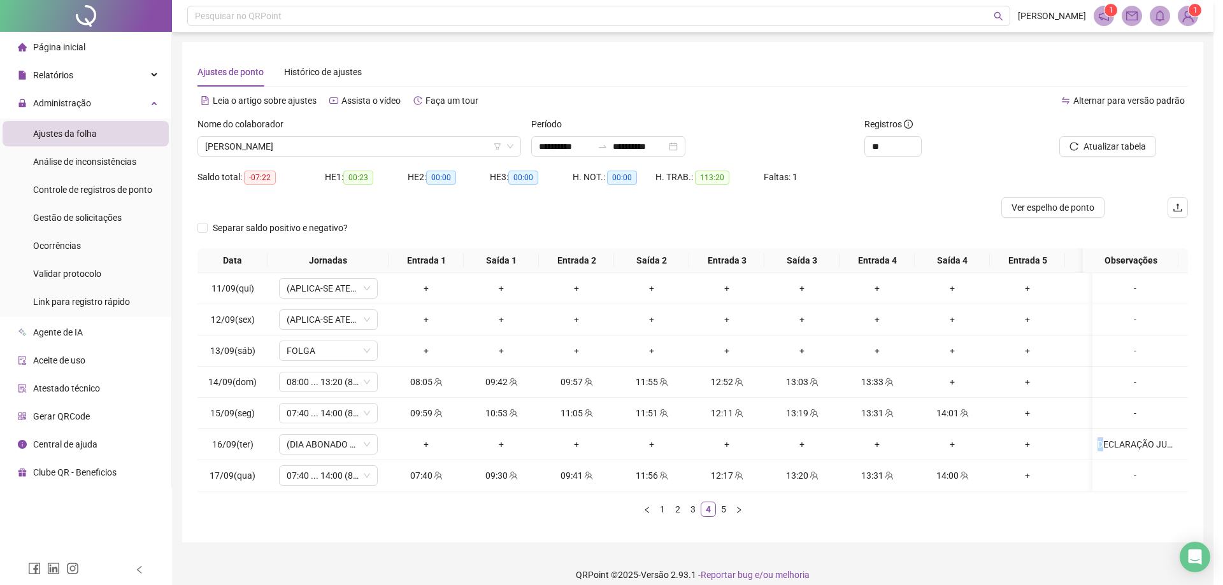
click at [796, 294] on div "**********" at bounding box center [611, 292] width 1223 height 585
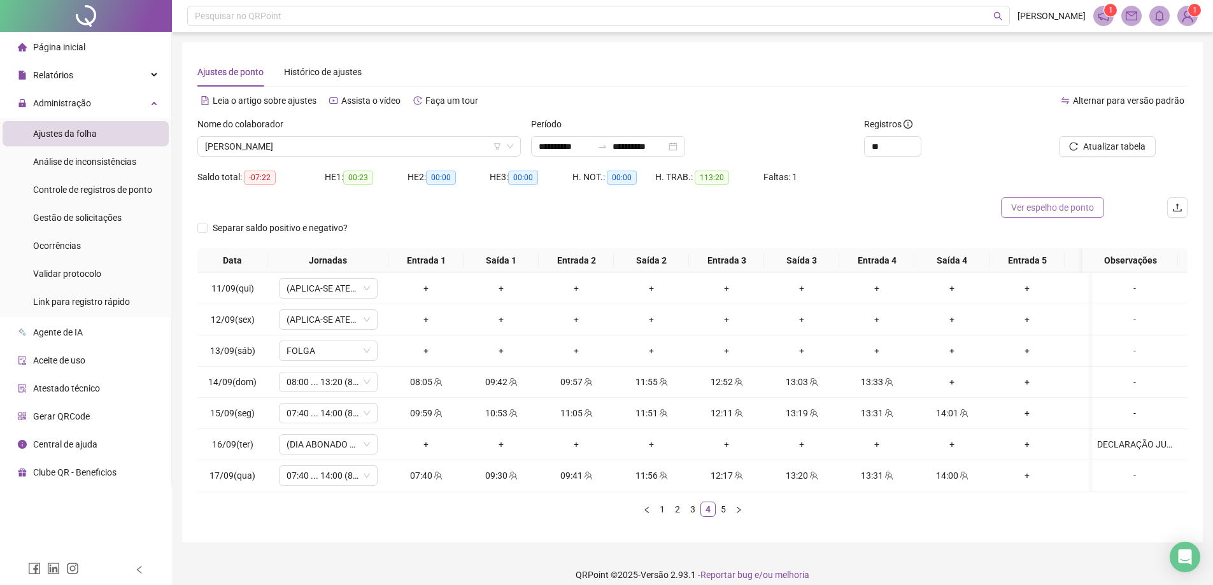
click at [1027, 203] on span "Ver espelho de ponto" at bounding box center [1052, 208] width 83 height 14
click at [445, 213] on div at bounding box center [568, 207] width 743 height 20
